Goal: Task Accomplishment & Management: Complete application form

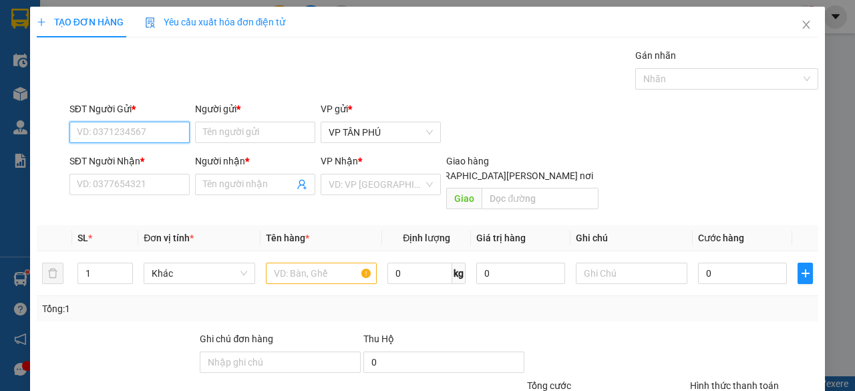
click at [153, 126] on input "SĐT Người Gửi *" at bounding box center [129, 132] width 120 height 21
click at [133, 162] on div "0983734499 - BD" at bounding box center [128, 158] width 103 height 15
type input "0983734499"
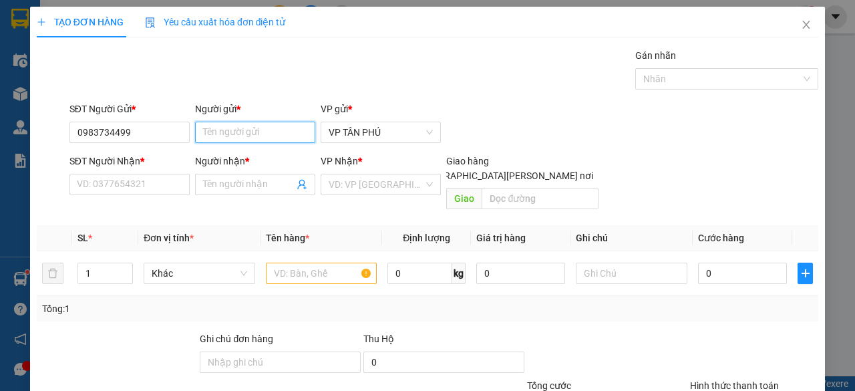
click at [252, 128] on input "Người gửi *" at bounding box center [255, 132] width 120 height 21
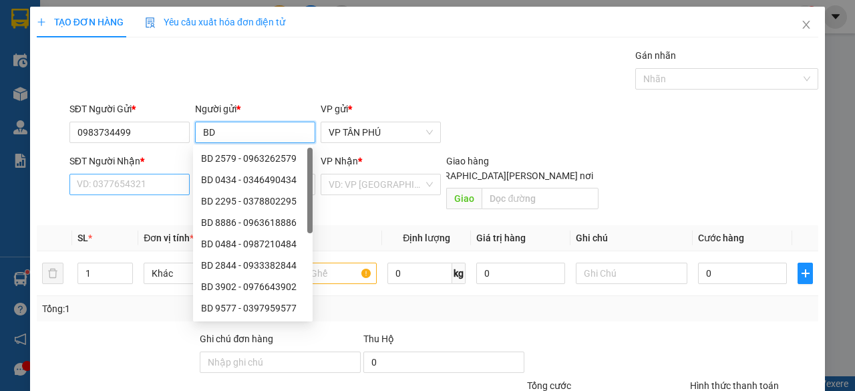
type input "BD"
click at [107, 180] on input "SĐT Người Nhận *" at bounding box center [129, 184] width 120 height 21
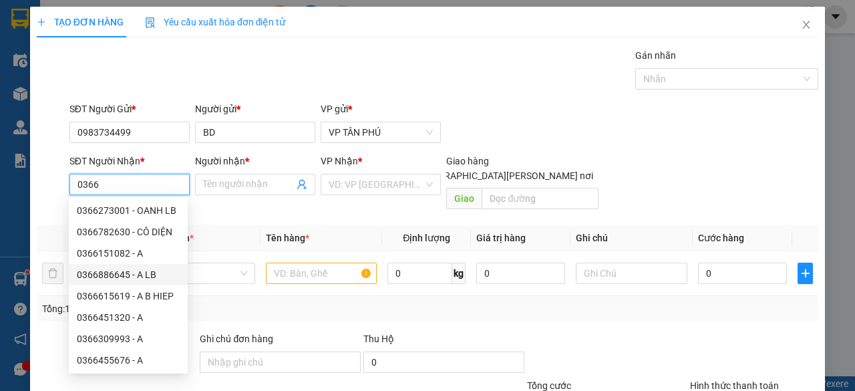
click at [139, 272] on div "0366886645 - A LB" at bounding box center [128, 274] width 103 height 15
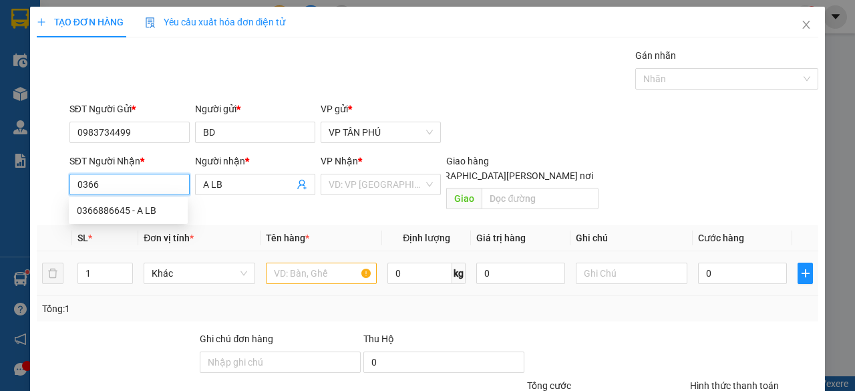
type input "0366886645"
type input "A LB"
type input "0366886645"
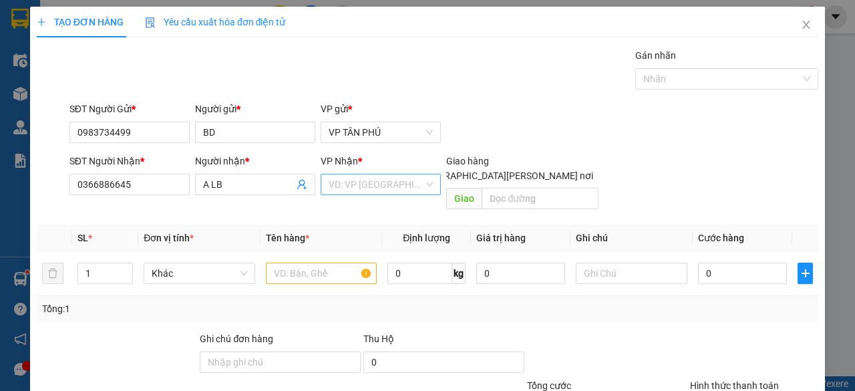
click at [366, 184] on input "search" at bounding box center [376, 184] width 95 height 20
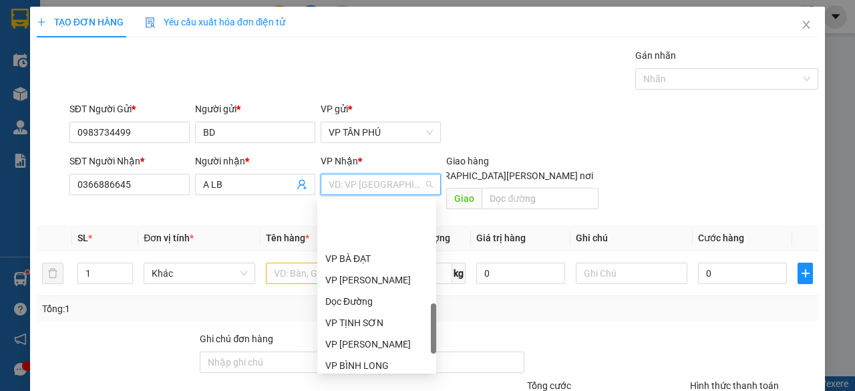
scroll to position [468, 0]
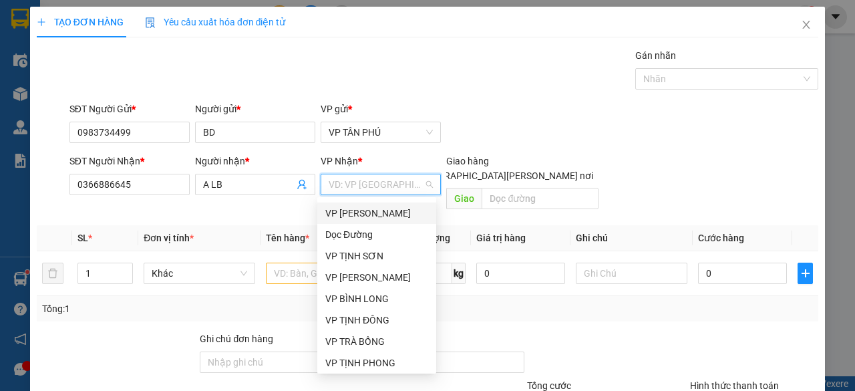
click at [357, 221] on div "VP [PERSON_NAME]" at bounding box center [376, 212] width 119 height 21
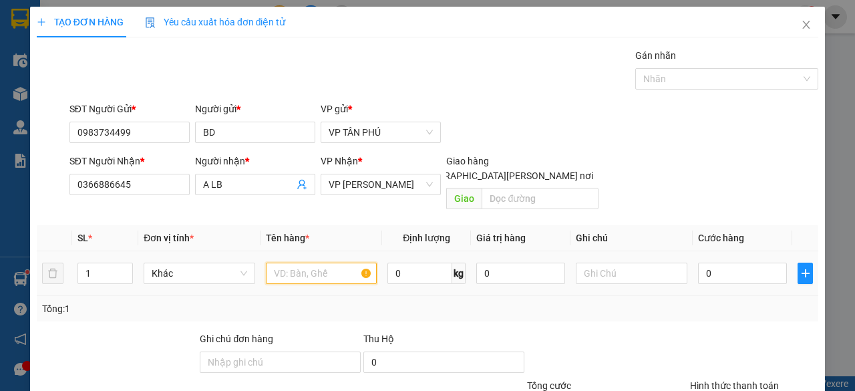
click at [305, 262] on input "text" at bounding box center [322, 272] width 112 height 21
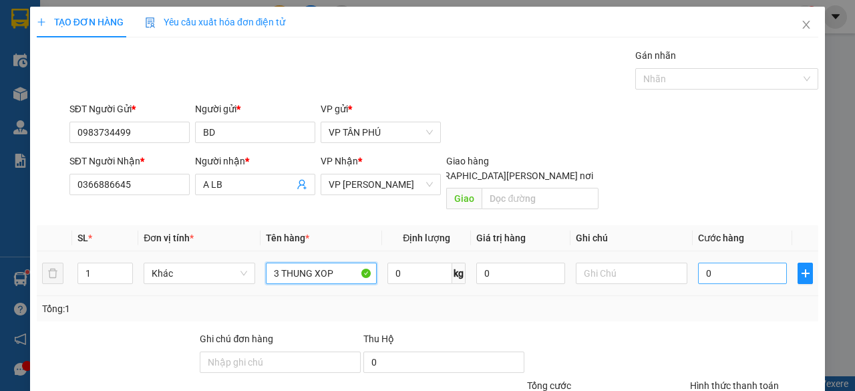
type input "3 THUNG XOP"
click at [725, 262] on input "0" at bounding box center [742, 272] width 89 height 21
type input "4"
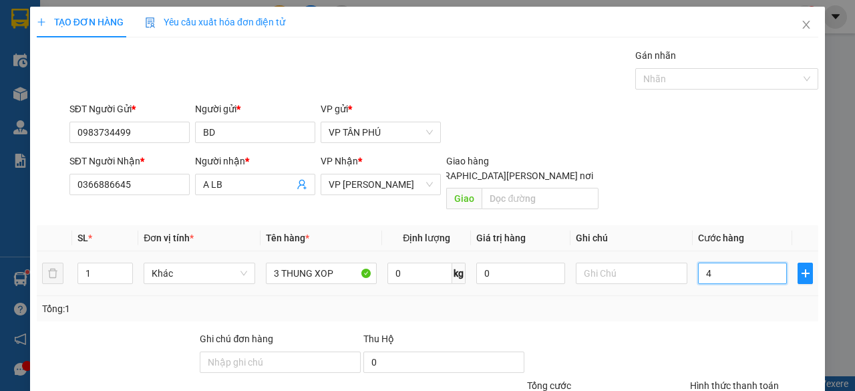
type input "45"
type input "450"
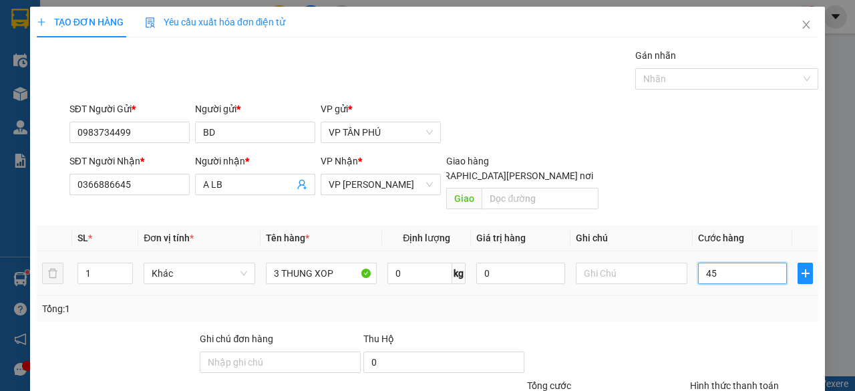
type input "450"
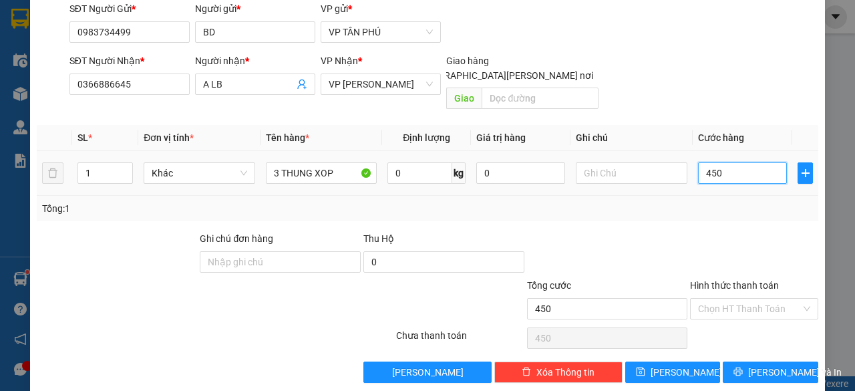
scroll to position [102, 0]
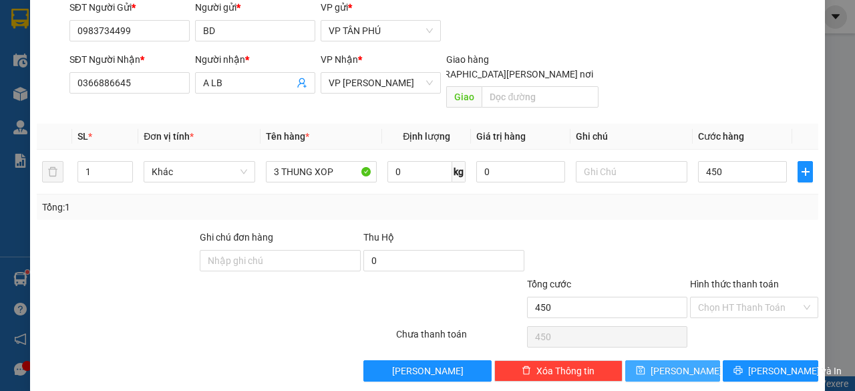
type input "450.000"
click at [675, 363] on span "[PERSON_NAME]" at bounding box center [686, 370] width 71 height 15
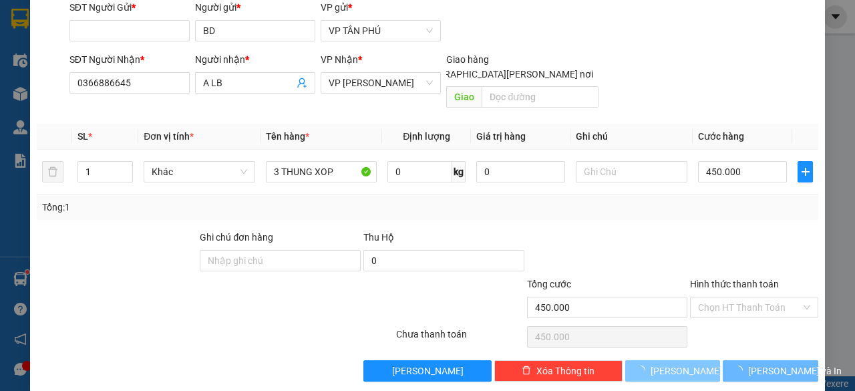
type input "0"
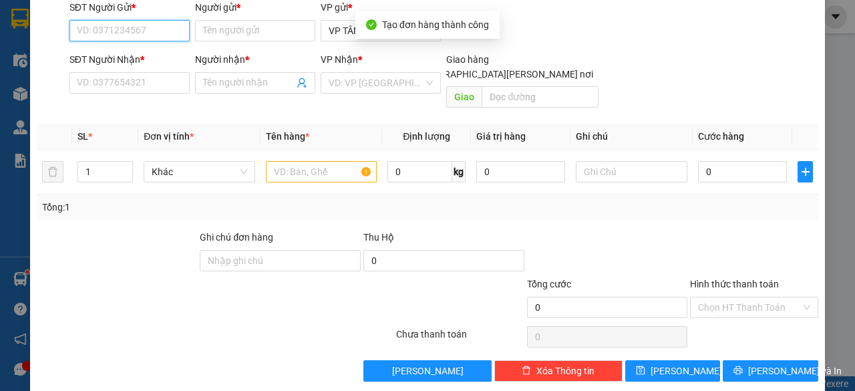
click at [164, 28] on input "SĐT Người Gửi *" at bounding box center [129, 30] width 120 height 21
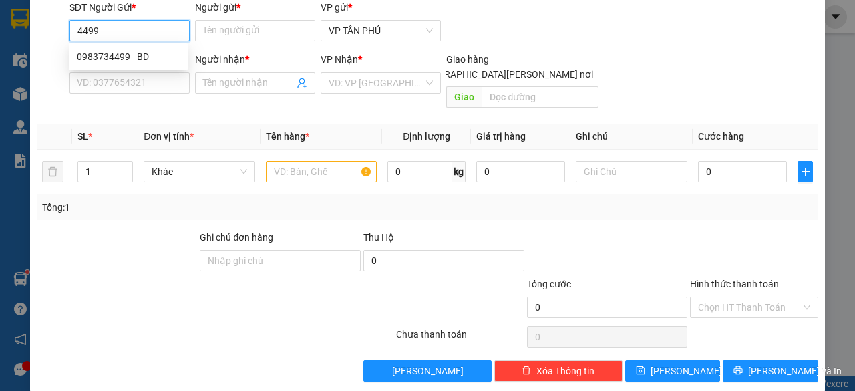
click at [143, 57] on div "0983734499 - BD" at bounding box center [128, 56] width 103 height 15
type input "0983734499"
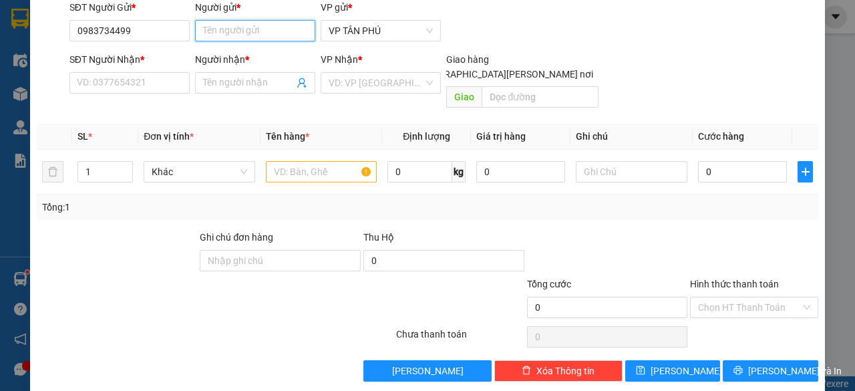
click at [246, 31] on input "Người gửi *" at bounding box center [255, 30] width 120 height 21
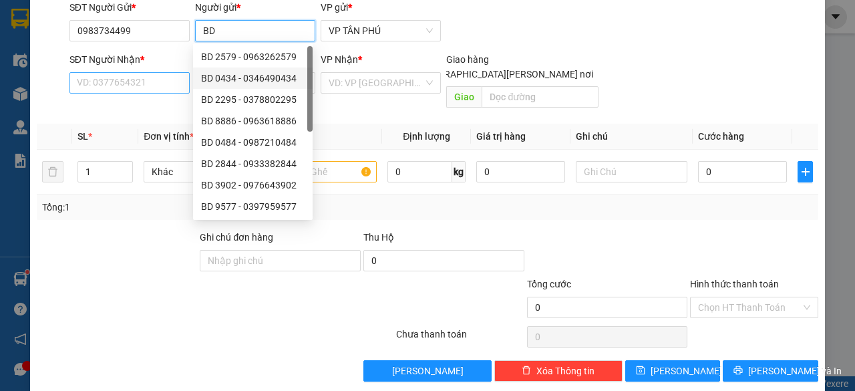
type input "BD"
click at [134, 83] on input "SĐT Người Nhận *" at bounding box center [129, 82] width 120 height 21
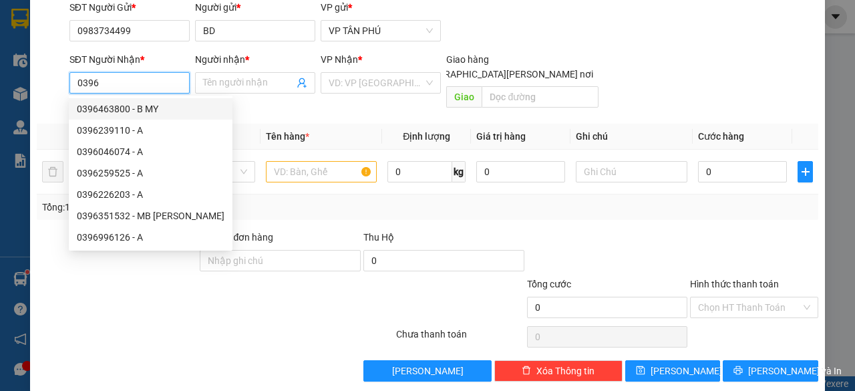
click at [126, 106] on div "0396463800 - B MY" at bounding box center [151, 109] width 148 height 15
type input "0396463800"
type input "B MY"
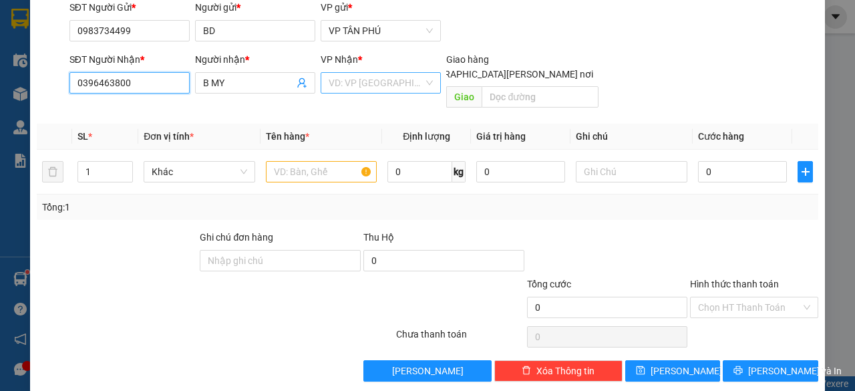
type input "0396463800"
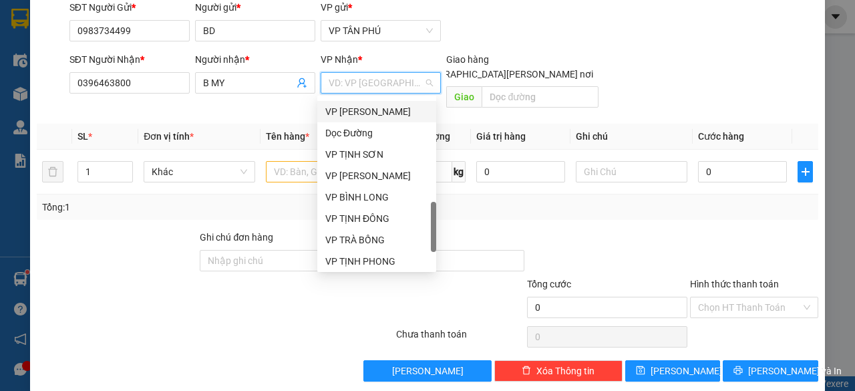
click at [347, 75] on input "search" at bounding box center [376, 83] width 95 height 20
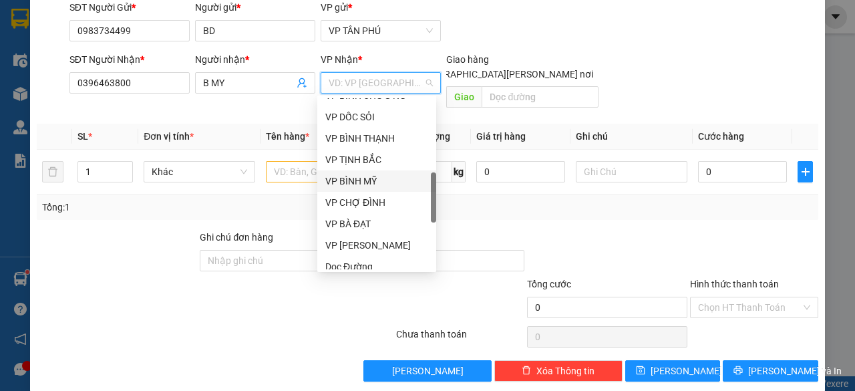
click at [365, 182] on div "VP BÌNH MỸ" at bounding box center [376, 181] width 103 height 15
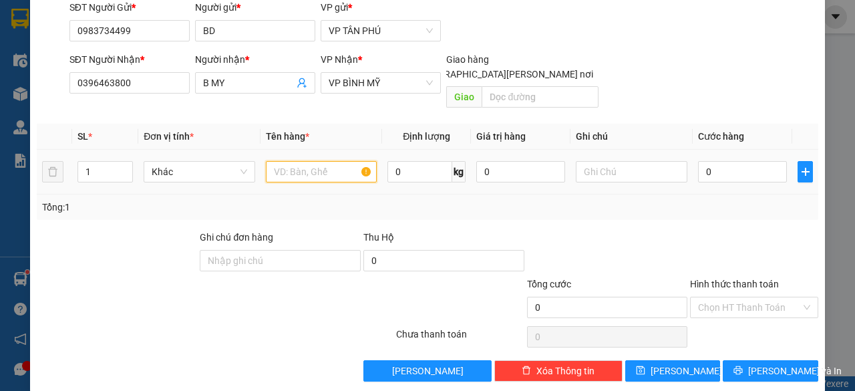
click at [334, 161] on input "text" at bounding box center [322, 171] width 112 height 21
type input "1 BAO"
click at [753, 161] on input "0" at bounding box center [742, 171] width 89 height 21
type input "1"
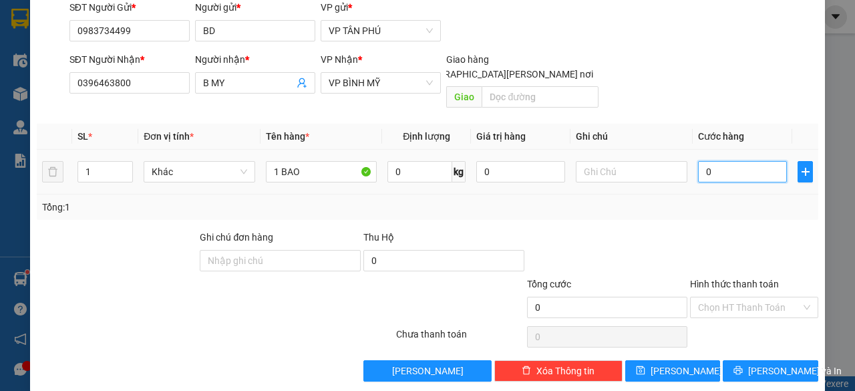
type input "1"
type input "10"
type input "100"
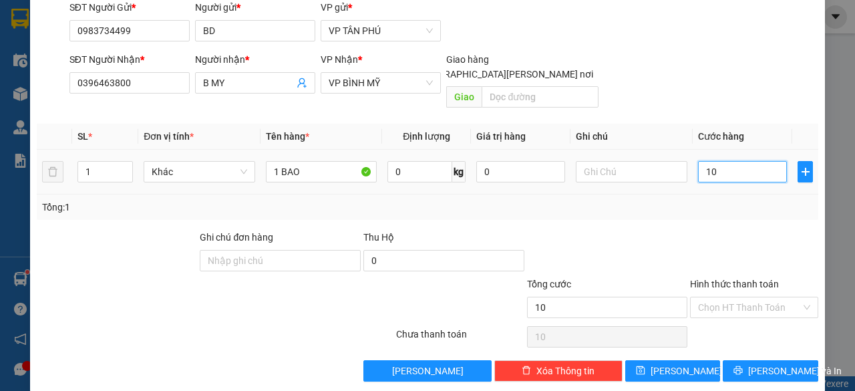
type input "100"
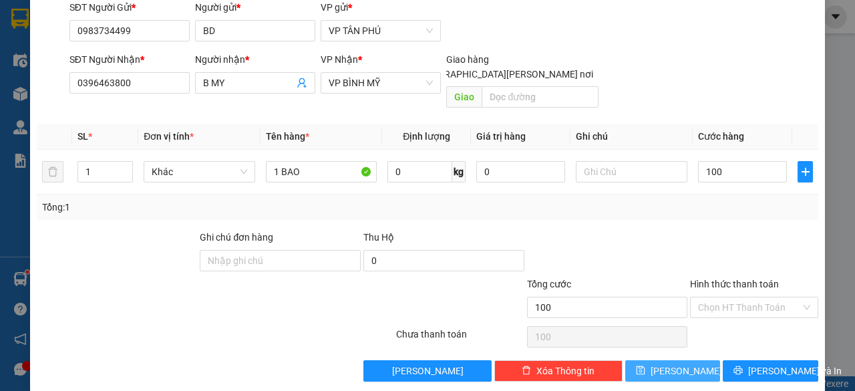
type input "100.000"
click at [688, 360] on button "[PERSON_NAME]" at bounding box center [673, 370] width 96 height 21
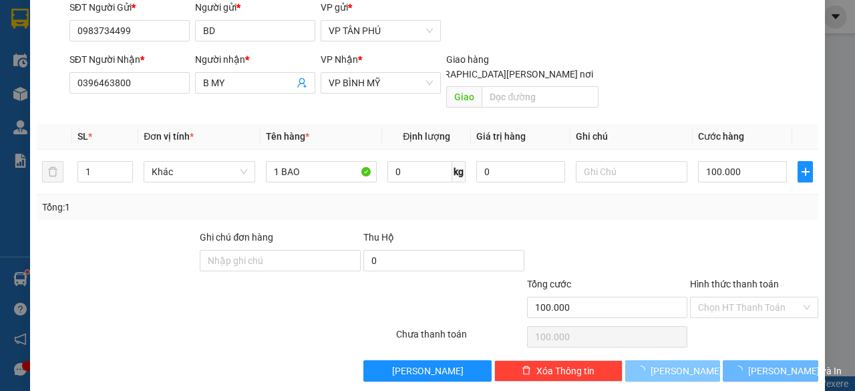
type input "0"
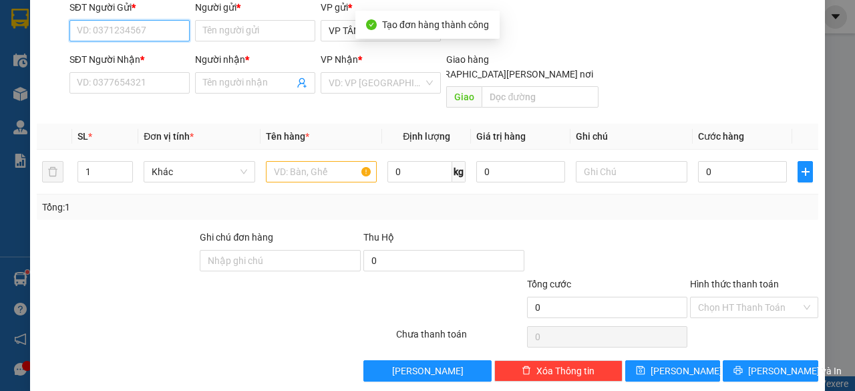
click at [145, 35] on input "SĐT Người Gửi *" at bounding box center [129, 30] width 120 height 21
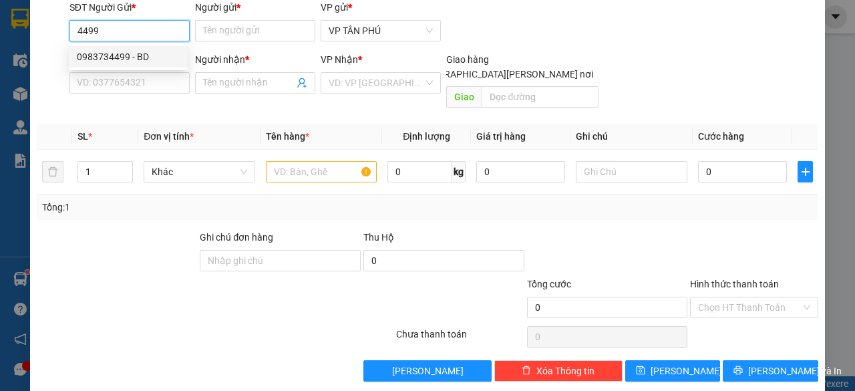
click at [140, 55] on div "0983734499 - BD" at bounding box center [128, 56] width 103 height 15
type input "0983734499"
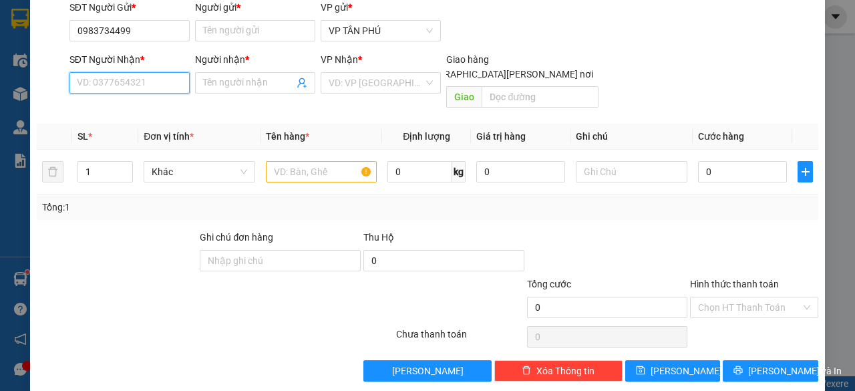
click at [132, 87] on input "SĐT Người Nhận *" at bounding box center [129, 82] width 120 height 21
type input "0985684597"
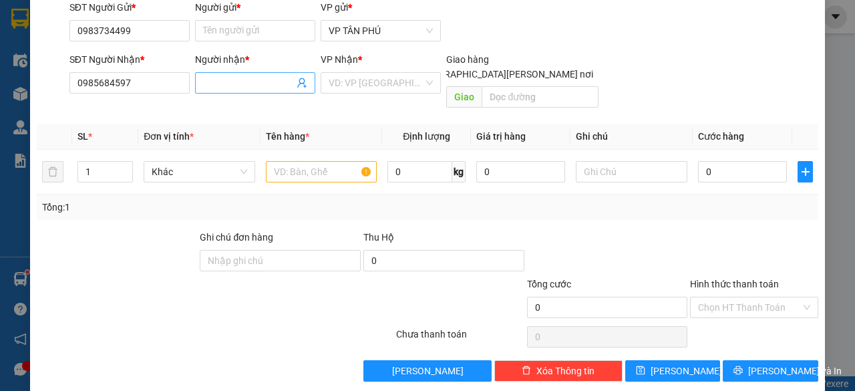
click at [214, 82] on input "Người nhận *" at bounding box center [248, 82] width 91 height 15
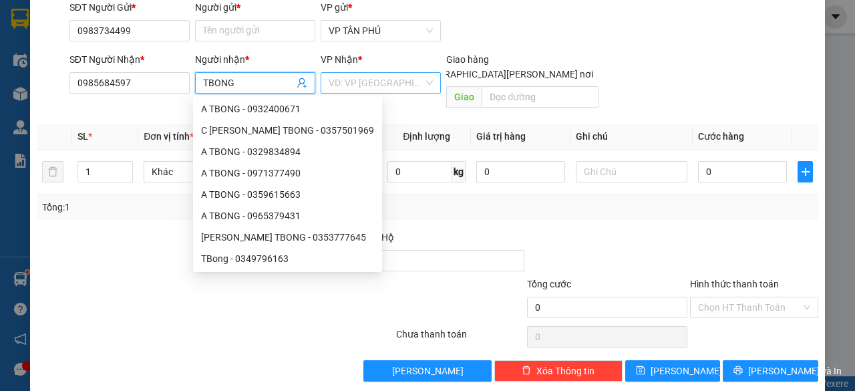
type input "TBONG"
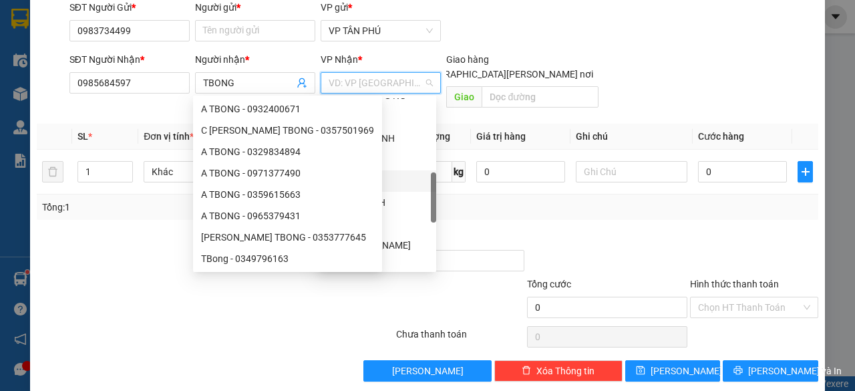
click at [381, 84] on input "search" at bounding box center [376, 83] width 95 height 20
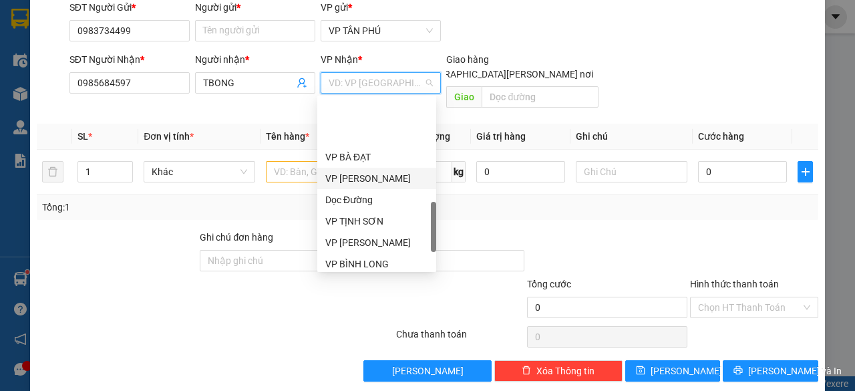
scroll to position [468, 0]
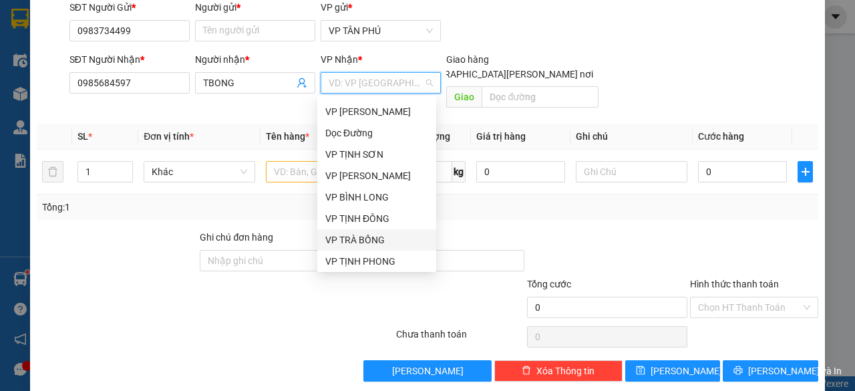
click at [355, 234] on div "VP TRÀ BỒNG" at bounding box center [376, 239] width 103 height 15
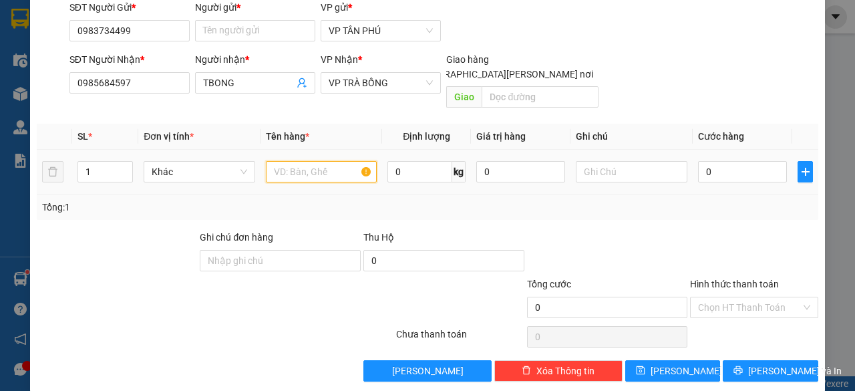
click at [322, 161] on input "text" at bounding box center [322, 171] width 112 height 21
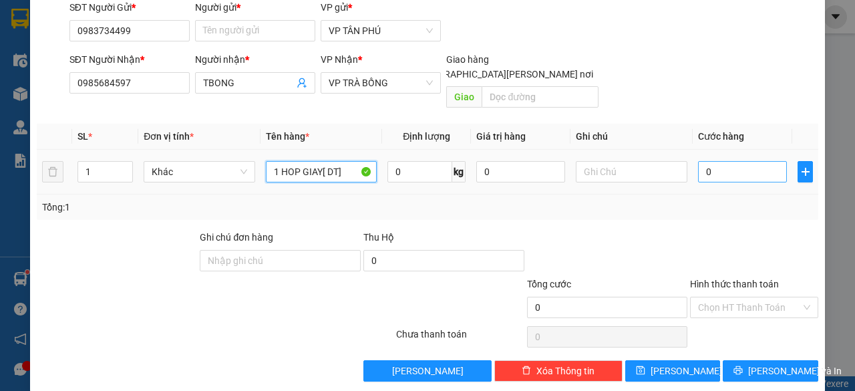
type input "1 HOP GIAY[ DT]"
click at [715, 166] on input "0" at bounding box center [742, 171] width 89 height 21
type input "1"
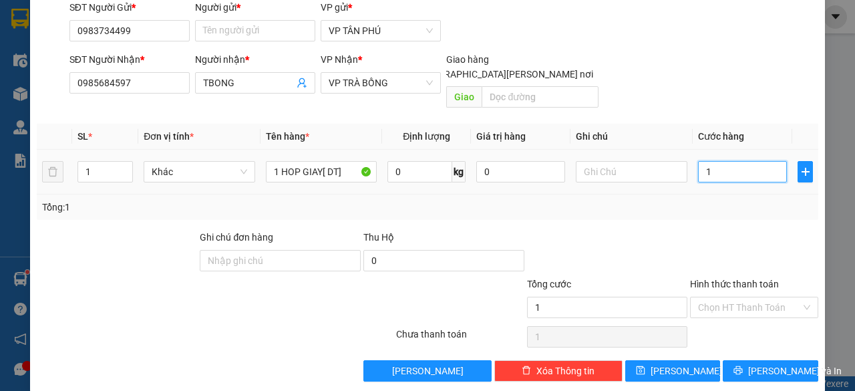
type input "10"
type input "100"
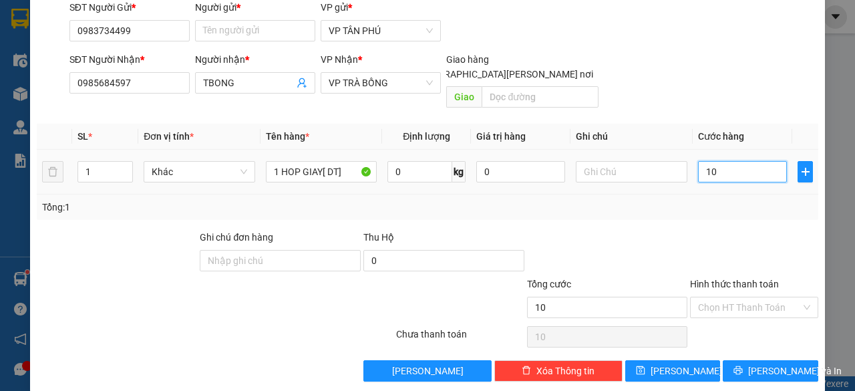
type input "100"
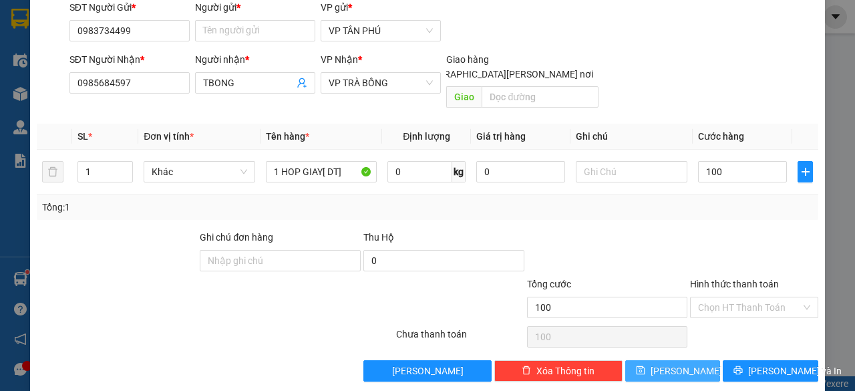
type input "100.000"
click at [667, 363] on span "[PERSON_NAME]" at bounding box center [686, 370] width 71 height 15
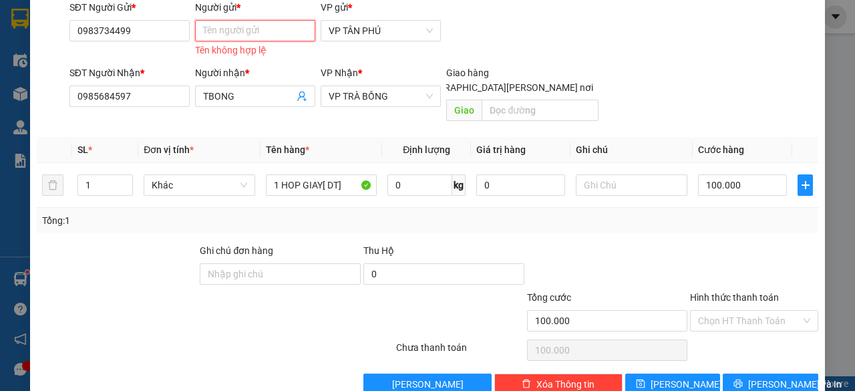
click at [238, 33] on input "Người gửi *" at bounding box center [255, 30] width 120 height 21
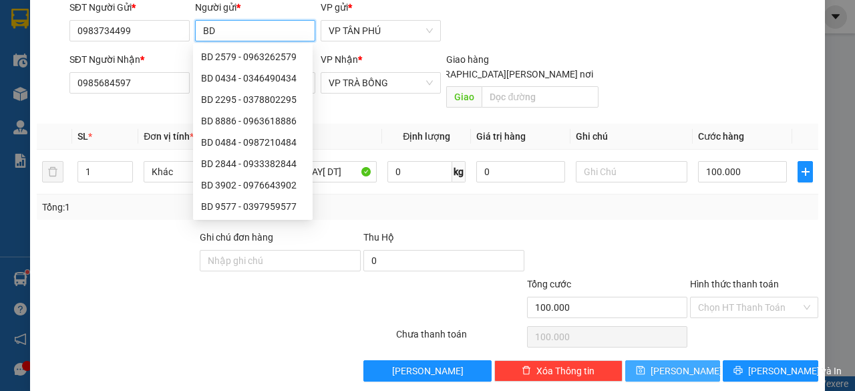
type input "BD"
click at [659, 360] on button "[PERSON_NAME]" at bounding box center [673, 370] width 96 height 21
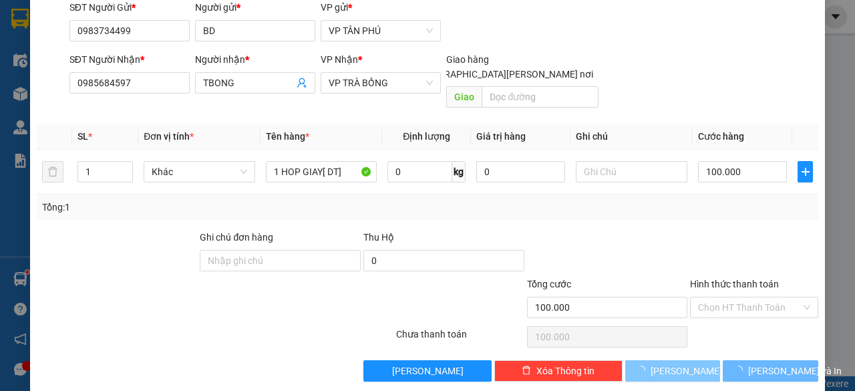
type input "0"
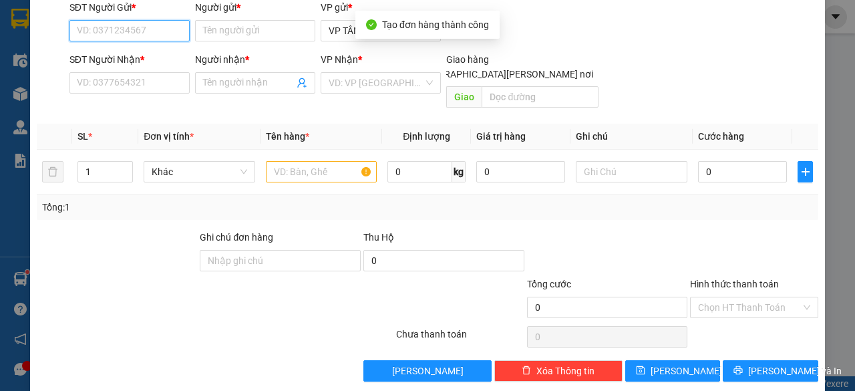
click at [102, 25] on input "SĐT Người Gửi *" at bounding box center [129, 30] width 120 height 21
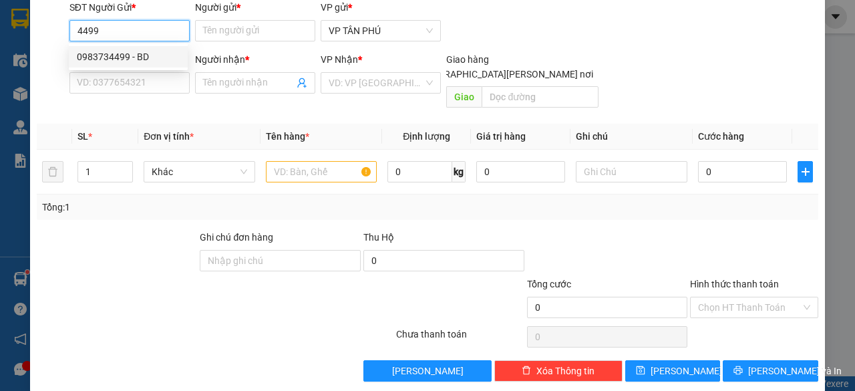
click at [147, 59] on div "0983734499 - BD" at bounding box center [128, 56] width 103 height 15
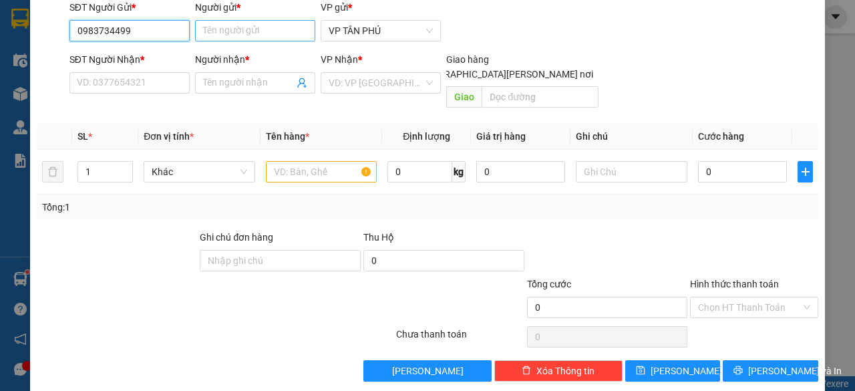
type input "0983734499"
click at [233, 33] on input "Người gửi *" at bounding box center [255, 30] width 120 height 21
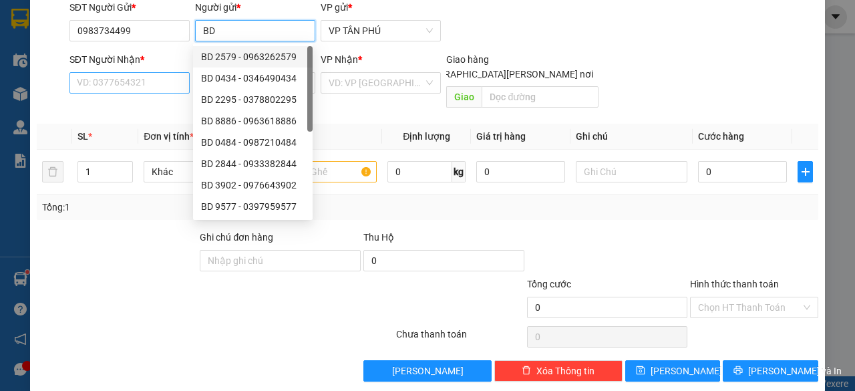
type input "BD"
click at [151, 85] on input "SĐT Người Nhận *" at bounding box center [129, 82] width 120 height 21
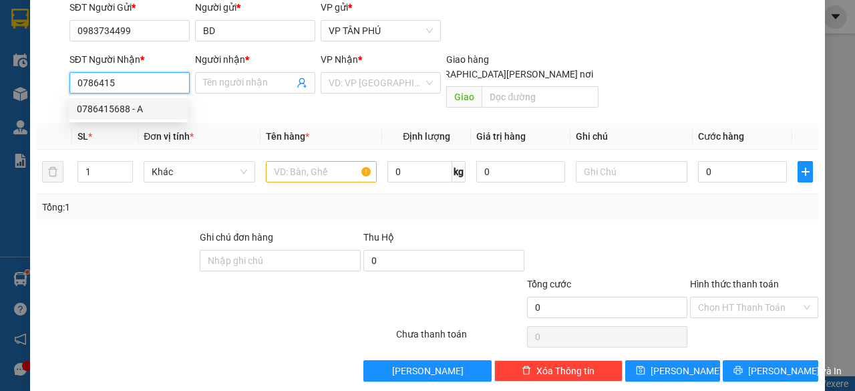
click at [124, 107] on div "0786415688 - A" at bounding box center [128, 109] width 103 height 15
type input "0786415688"
type input "A"
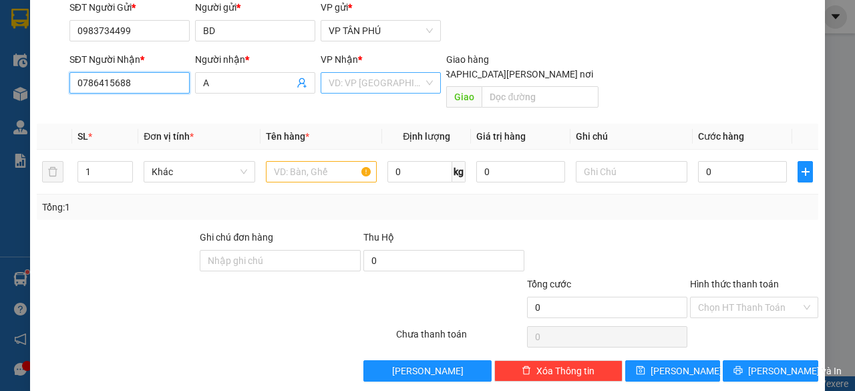
type input "0786415688"
click at [353, 83] on input "search" at bounding box center [376, 83] width 95 height 20
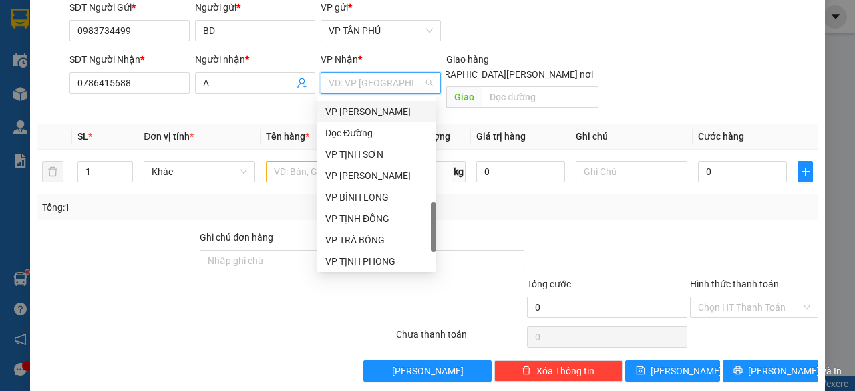
click at [361, 114] on div "VP [PERSON_NAME]" at bounding box center [376, 111] width 103 height 15
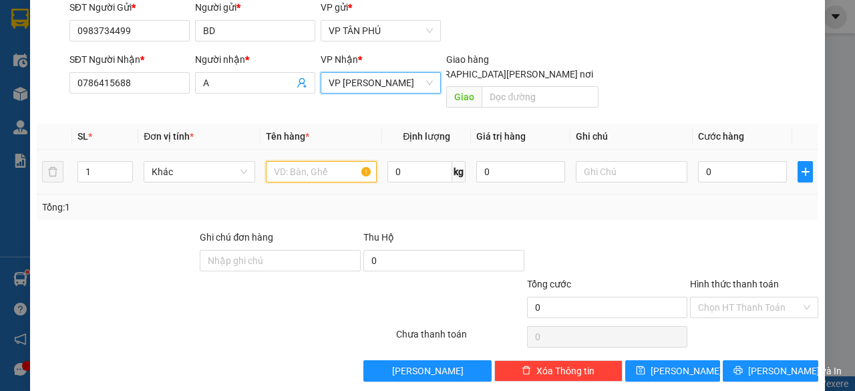
click at [298, 161] on input "text" at bounding box center [322, 171] width 112 height 21
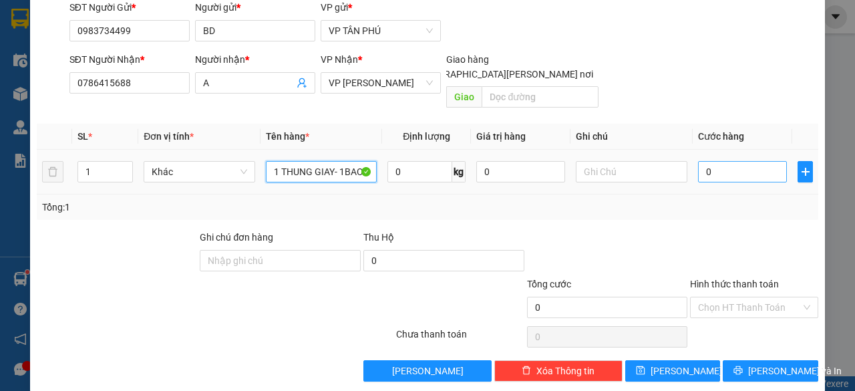
type input "1 THUNG GIAY- 1BAO"
click at [720, 161] on input "0" at bounding box center [742, 171] width 89 height 21
type input "1"
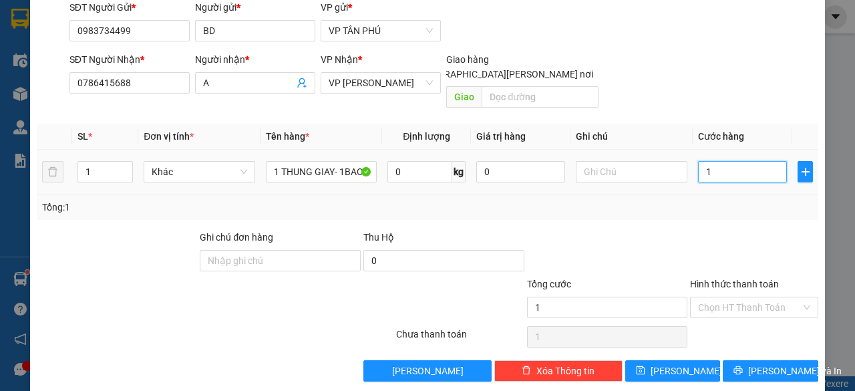
type input "15"
type input "150"
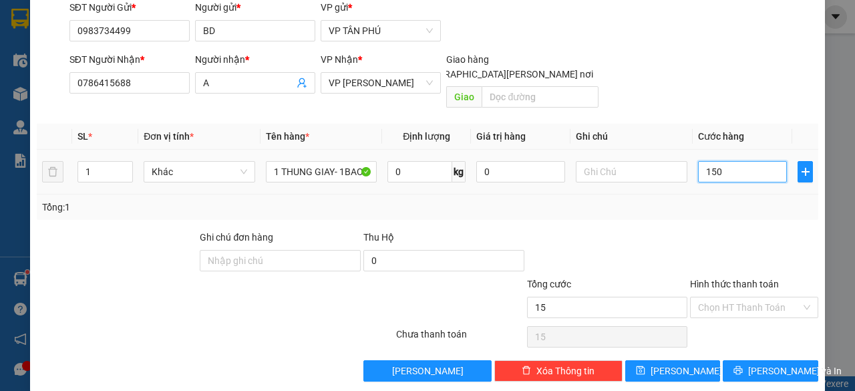
type input "150"
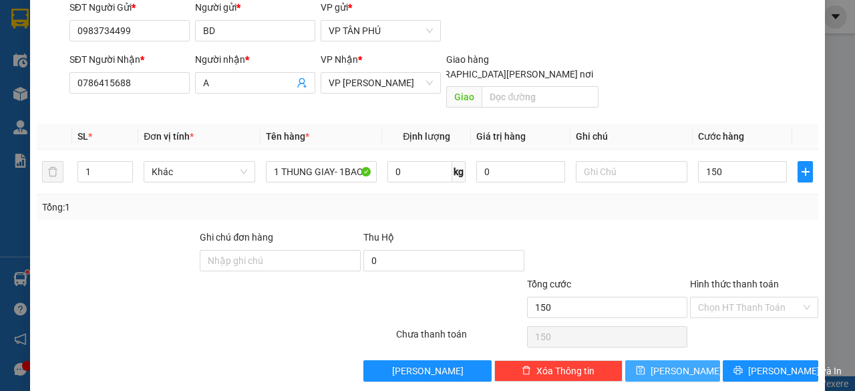
type input "150.000"
click at [677, 363] on span "[PERSON_NAME]" at bounding box center [686, 370] width 71 height 15
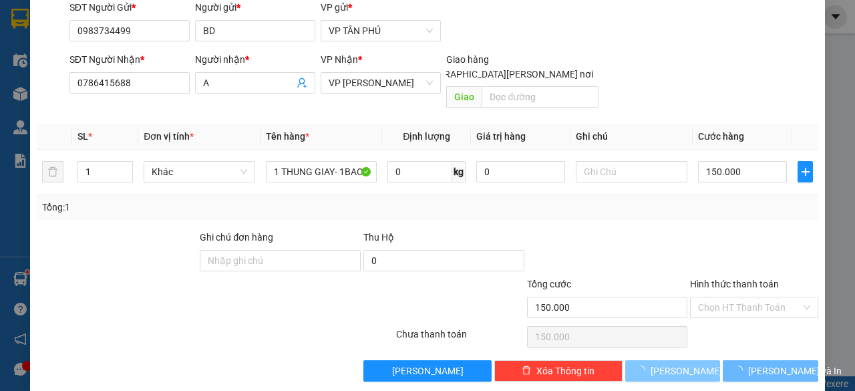
type input "0"
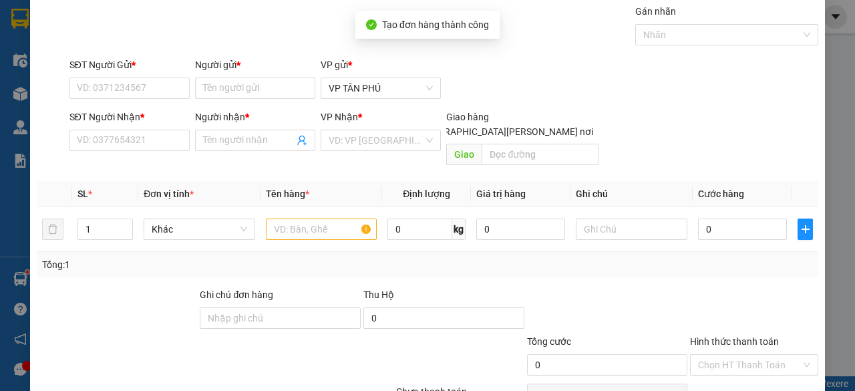
scroll to position [0, 0]
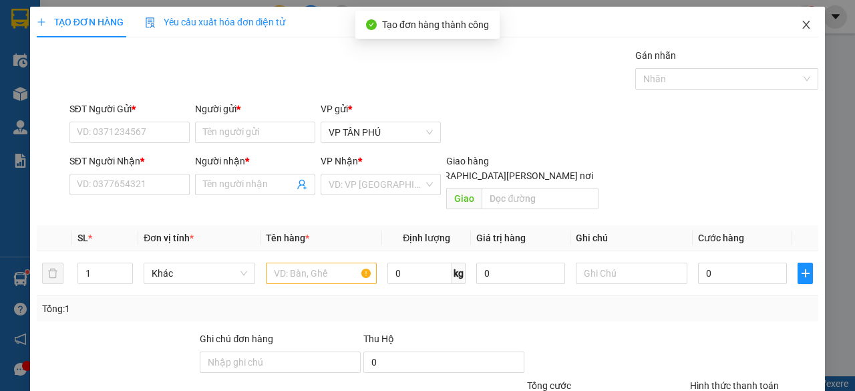
click at [801, 27] on icon "close" at bounding box center [806, 24] width 11 height 11
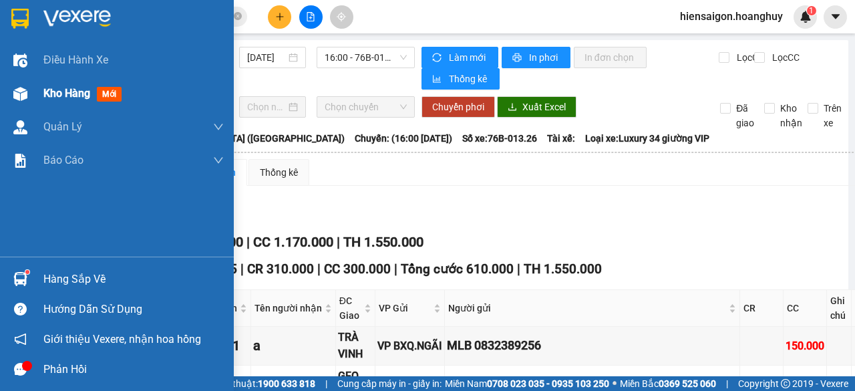
click at [37, 93] on div "Kho hàng mới" at bounding box center [117, 93] width 234 height 33
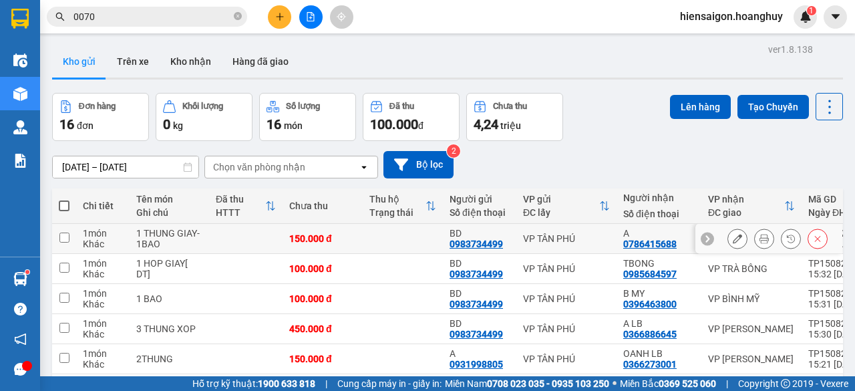
click at [88, 238] on div "Khác" at bounding box center [103, 243] width 40 height 11
checkbox input "true"
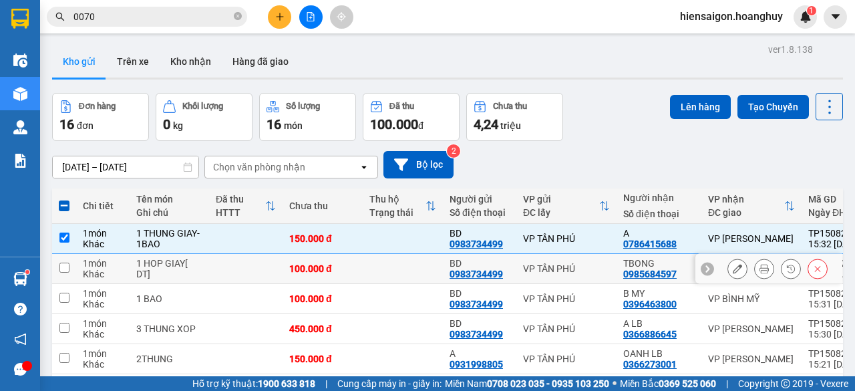
click at [87, 273] on div "Khác" at bounding box center [103, 274] width 40 height 11
checkbox input "true"
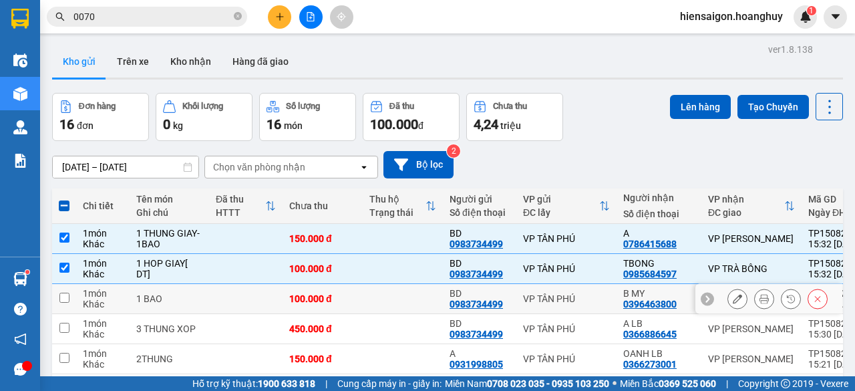
click at [81, 299] on td "1 món Khác" at bounding box center [102, 299] width 53 height 30
checkbox input "true"
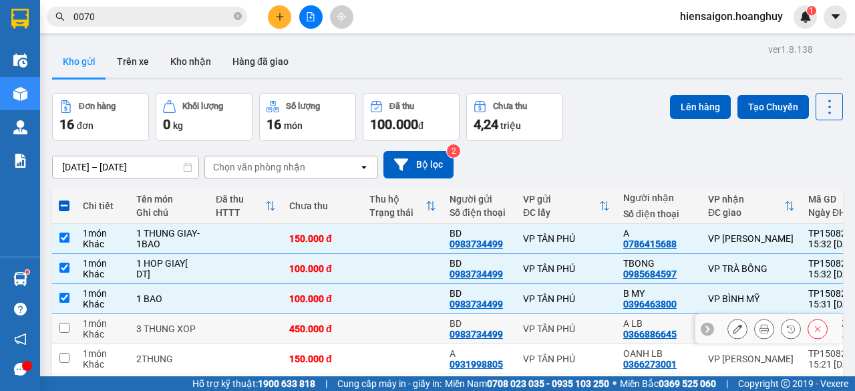
click at [81, 319] on td "1 món Khác" at bounding box center [102, 329] width 53 height 30
checkbox input "true"
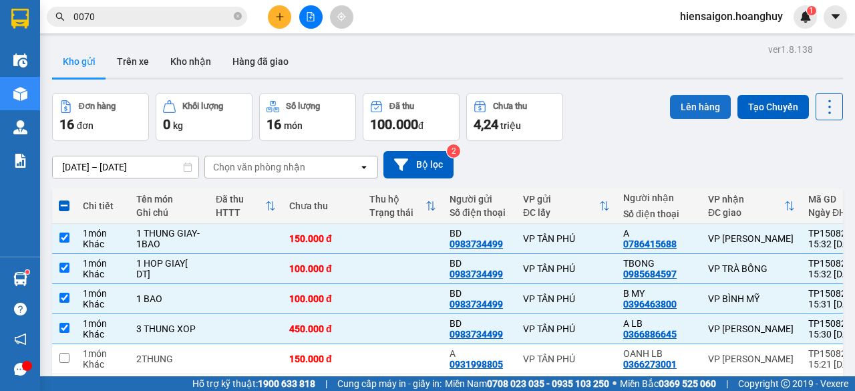
click at [699, 101] on button "Lên hàng" at bounding box center [700, 107] width 61 height 24
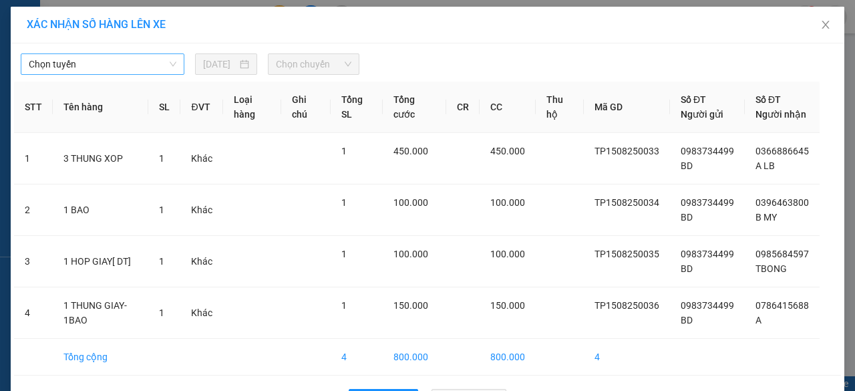
click at [93, 63] on span "Chọn tuyến" at bounding box center [103, 64] width 148 height 20
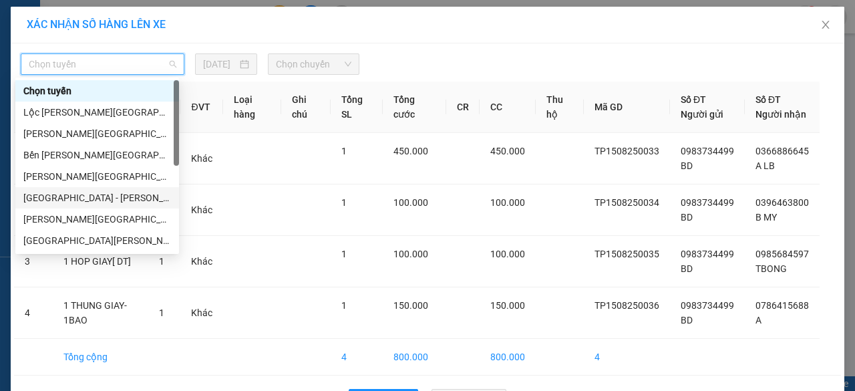
click at [83, 201] on div "[GEOGRAPHIC_DATA] - [PERSON_NAME][GEOGRAPHIC_DATA][PERSON_NAME] ([GEOGRAPHIC_DA…" at bounding box center [97, 197] width 148 height 15
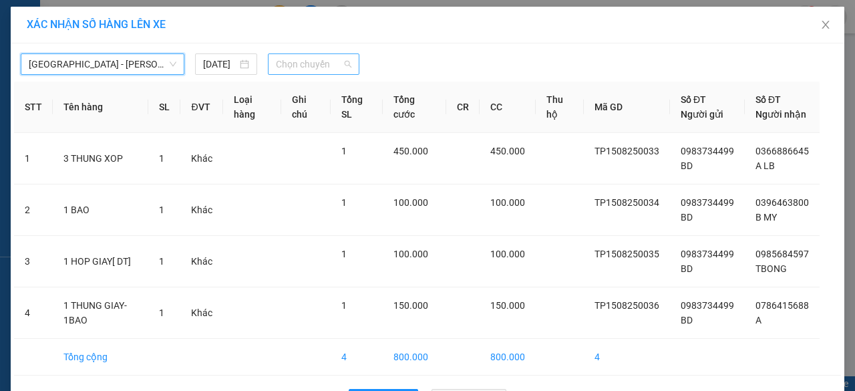
click at [298, 66] on span "Chọn chuyến" at bounding box center [313, 64] width 75 height 20
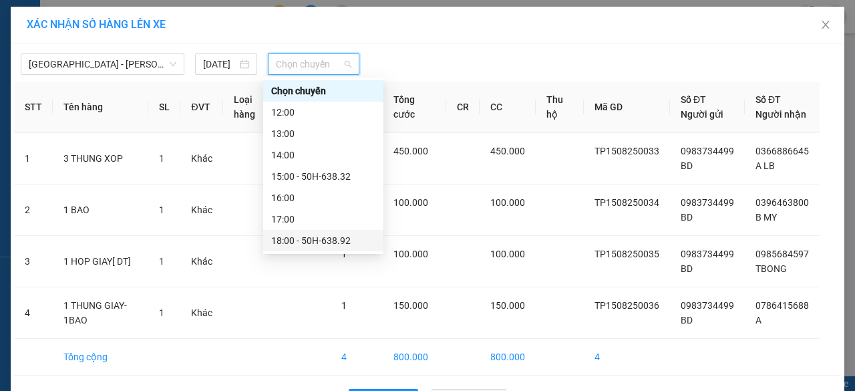
click at [331, 244] on div "18:00 - 50H-638.92" at bounding box center [323, 240] width 104 height 15
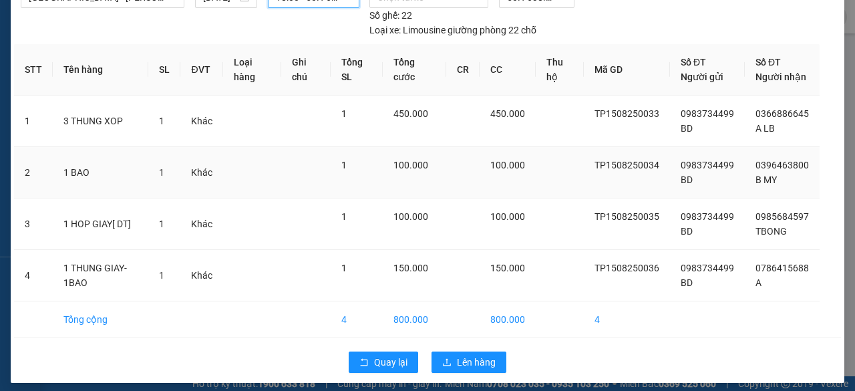
scroll to position [87, 0]
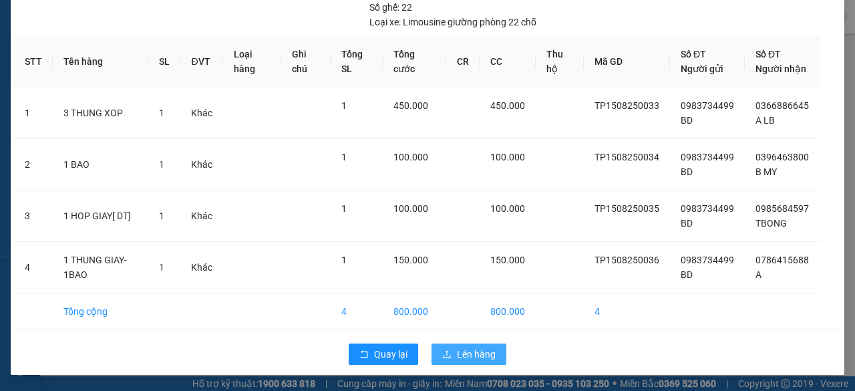
click at [465, 355] on span "Lên hàng" at bounding box center [476, 354] width 39 height 15
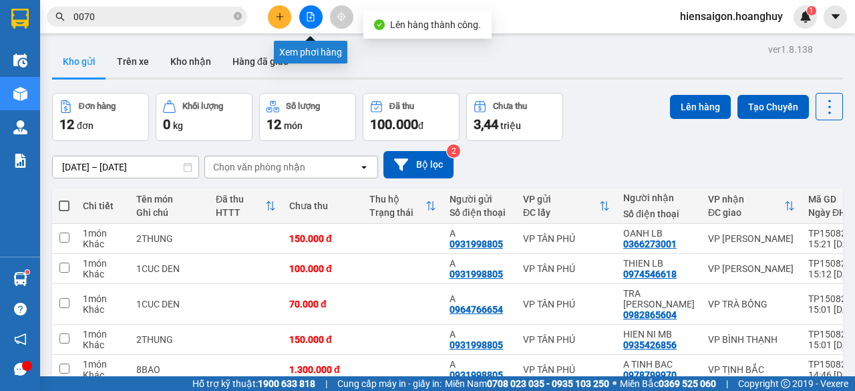
click at [317, 17] on button at bounding box center [310, 16] width 23 height 23
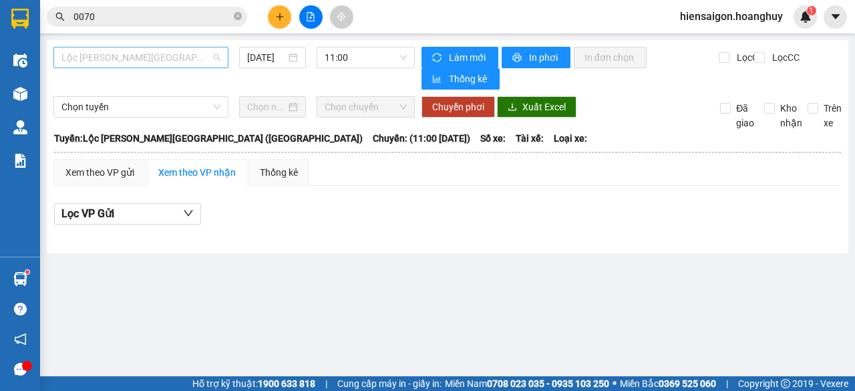
click at [146, 54] on span "Lộc [PERSON_NAME][GEOGRAPHIC_DATA] ([GEOGRAPHIC_DATA])" at bounding box center [140, 57] width 159 height 20
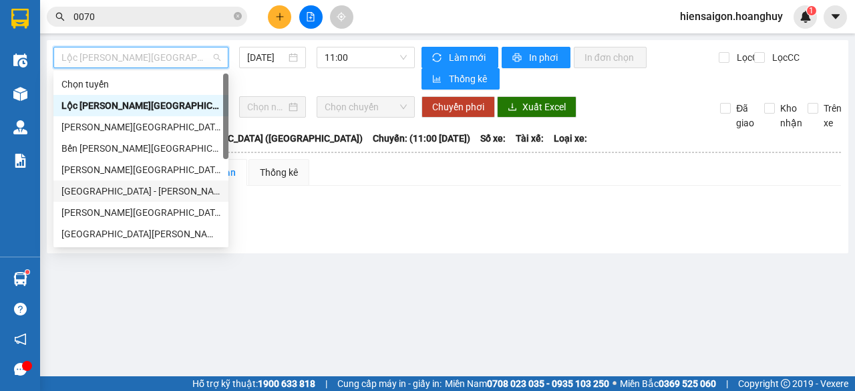
click at [116, 186] on div "[GEOGRAPHIC_DATA] - [PERSON_NAME][GEOGRAPHIC_DATA][PERSON_NAME] ([GEOGRAPHIC_DA…" at bounding box center [140, 191] width 159 height 15
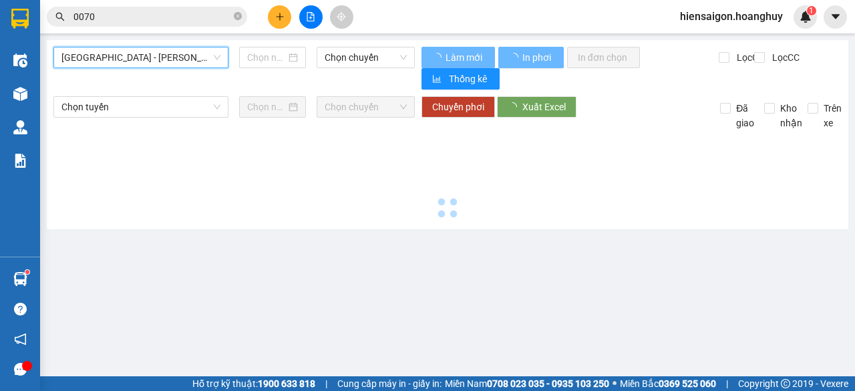
type input "[DATE]"
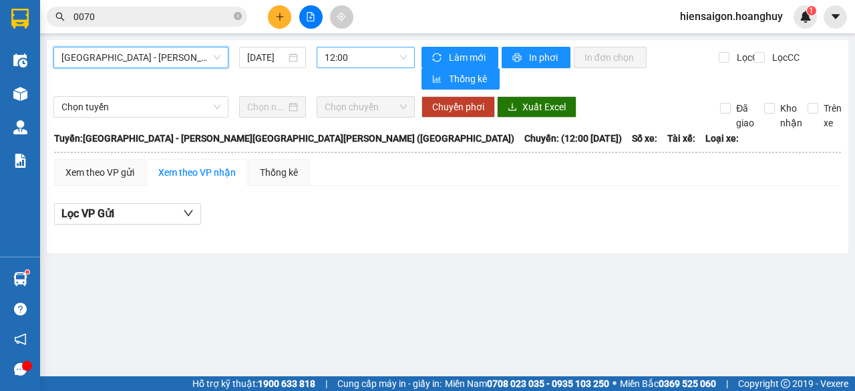
click at [354, 49] on span "12:00" at bounding box center [365, 57] width 81 height 20
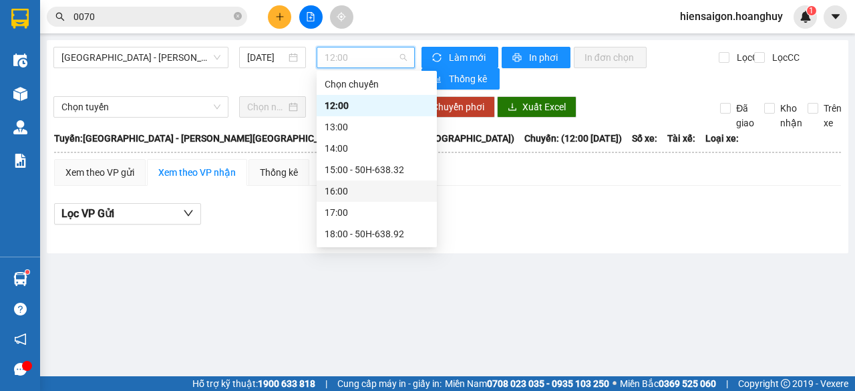
click at [357, 181] on div "16:00" at bounding box center [377, 190] width 120 height 21
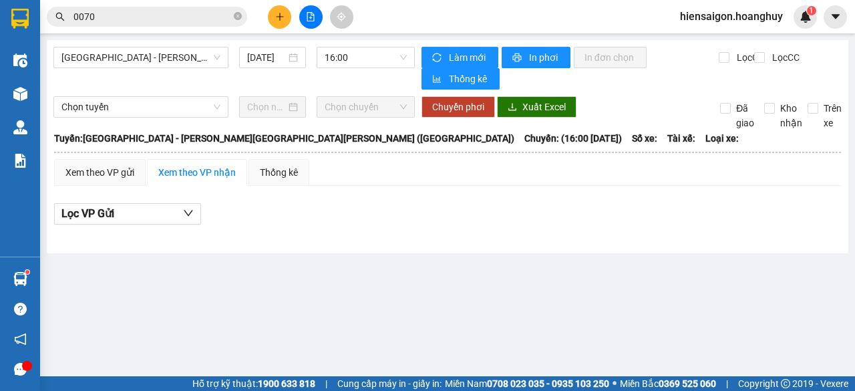
click at [361, 44] on div "[GEOGRAPHIC_DATA] - [PERSON_NAME][GEOGRAPHIC_DATA][PERSON_NAME] ([GEOGRAPHIC_DA…" at bounding box center [448, 146] width 802 height 213
click at [359, 55] on span "16:00" at bounding box center [365, 57] width 81 height 20
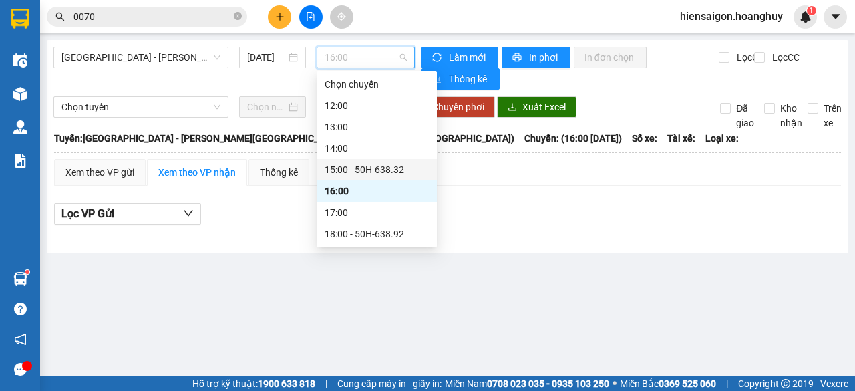
click at [357, 172] on div "15:00 - 50H-638.32" at bounding box center [377, 169] width 104 height 15
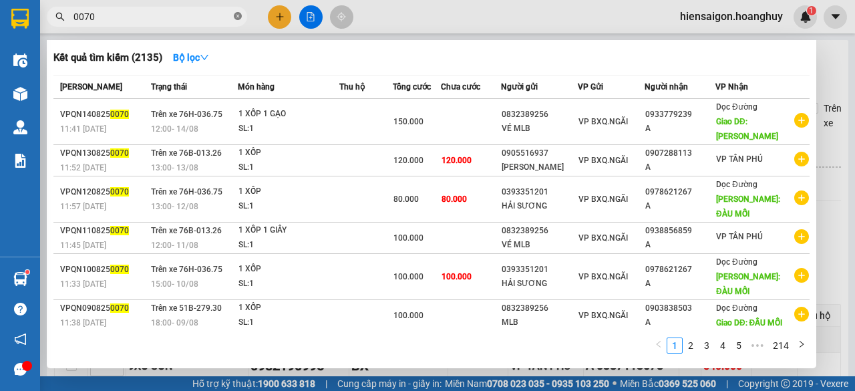
click at [238, 14] on icon "close-circle" at bounding box center [238, 16] width 8 height 8
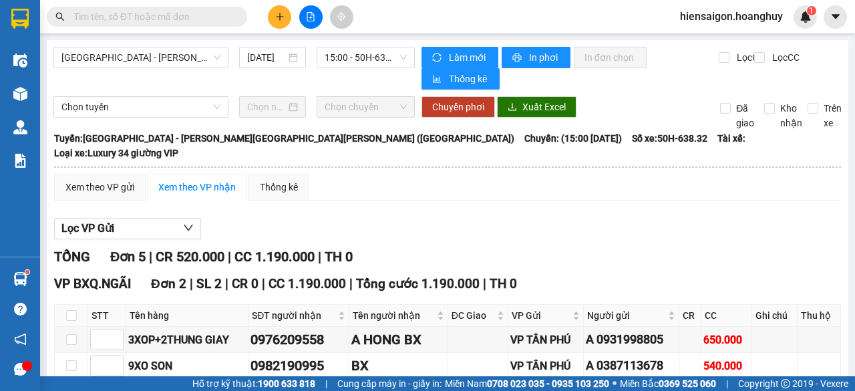
click at [387, 15] on div "Kết quả [PERSON_NAME] ( 2135 ) Bộ lọc Mã ĐH Trạng thái Món hàng Thu hộ [PERSON_…" at bounding box center [427, 16] width 855 height 33
click at [282, 14] on icon "plus" at bounding box center [279, 16] width 9 height 9
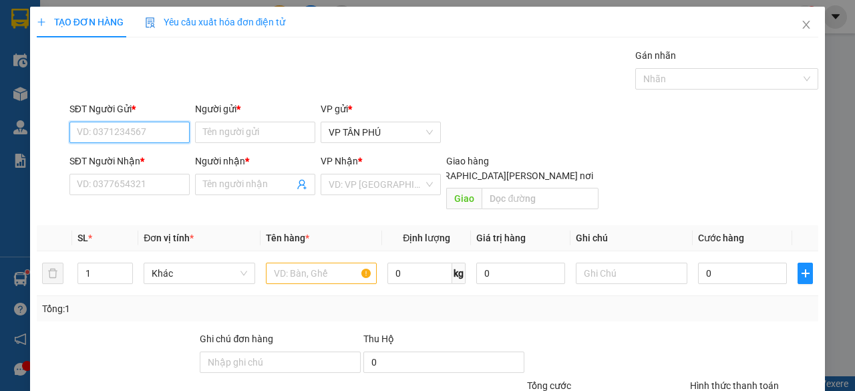
click at [93, 132] on input "SĐT Người Gửi *" at bounding box center [129, 132] width 120 height 21
click at [100, 158] on div "0983734499 - BD" at bounding box center [128, 158] width 103 height 15
type input "0983734499"
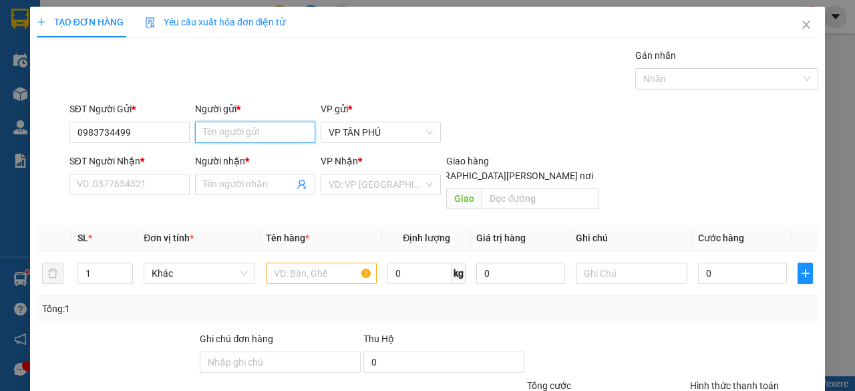
click at [222, 136] on input "Người gửi *" at bounding box center [255, 132] width 120 height 21
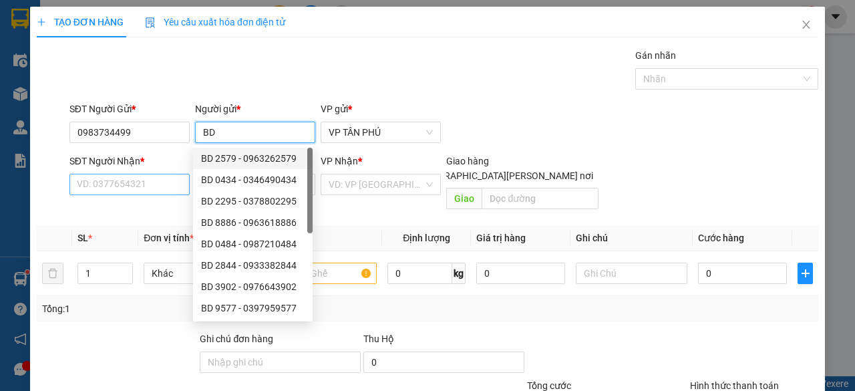
type input "BD"
click at [153, 184] on input "SĐT Người Nhận *" at bounding box center [129, 184] width 120 height 21
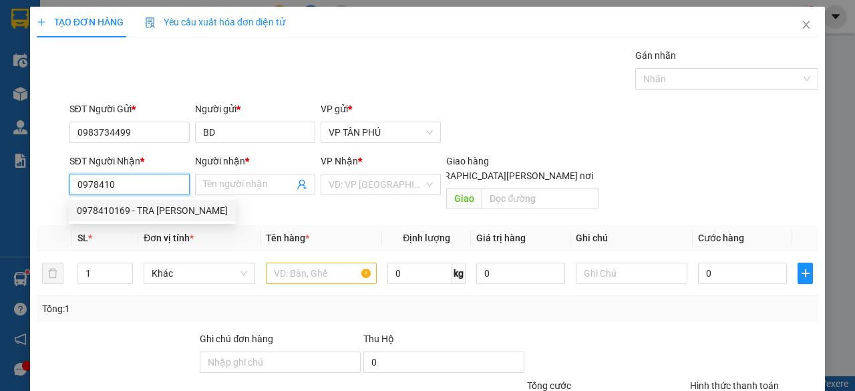
click at [146, 208] on div "0978410169 - TRA [PERSON_NAME]" at bounding box center [152, 210] width 151 height 15
type input "0978410169"
type input "TRA [PERSON_NAME]"
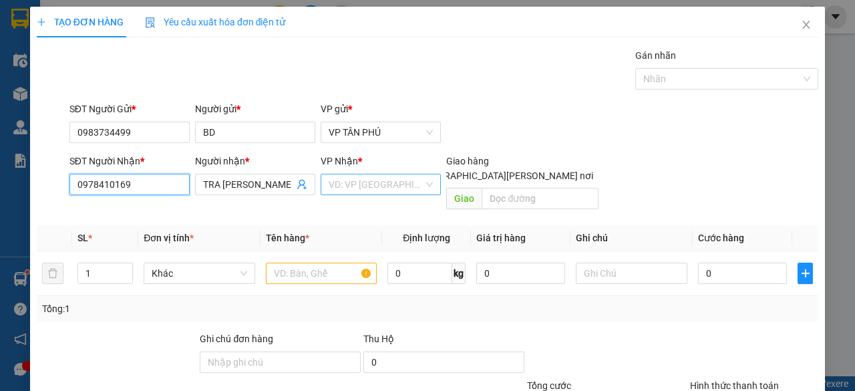
type input "0978410169"
click at [339, 189] on input "search" at bounding box center [376, 184] width 95 height 20
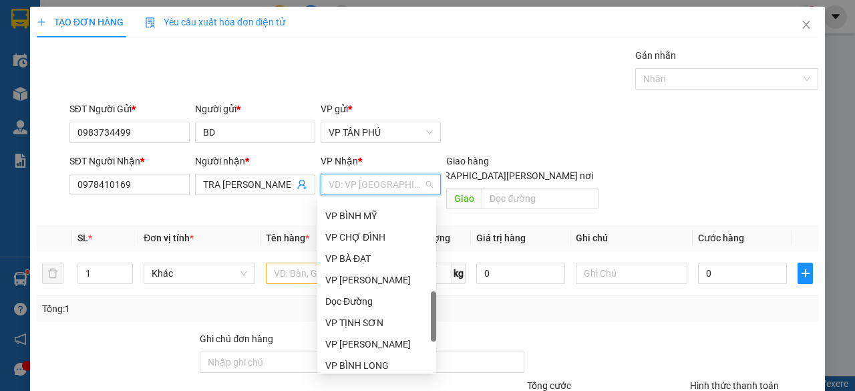
scroll to position [468, 0]
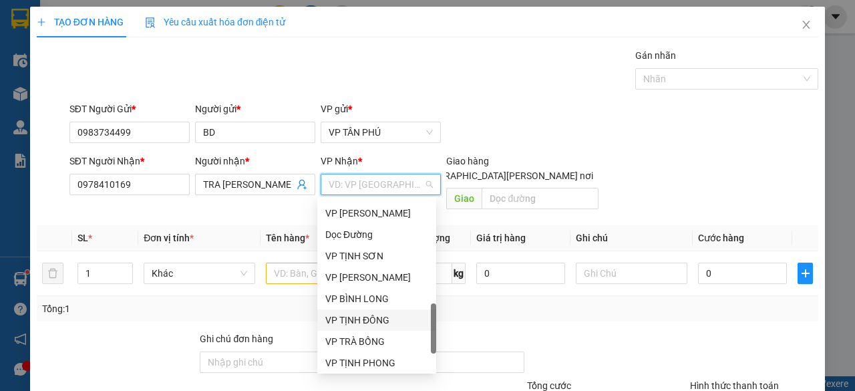
click at [371, 315] on div "VP TỊNH ĐÔNG" at bounding box center [376, 320] width 103 height 15
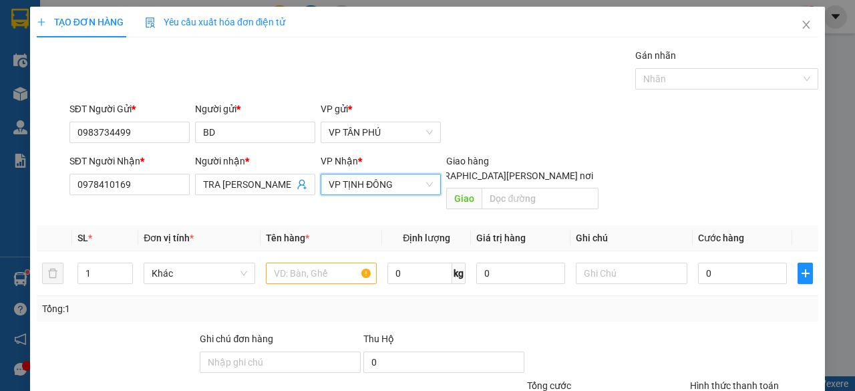
click at [370, 185] on span "VP TỊNH ĐÔNG" at bounding box center [381, 184] width 104 height 20
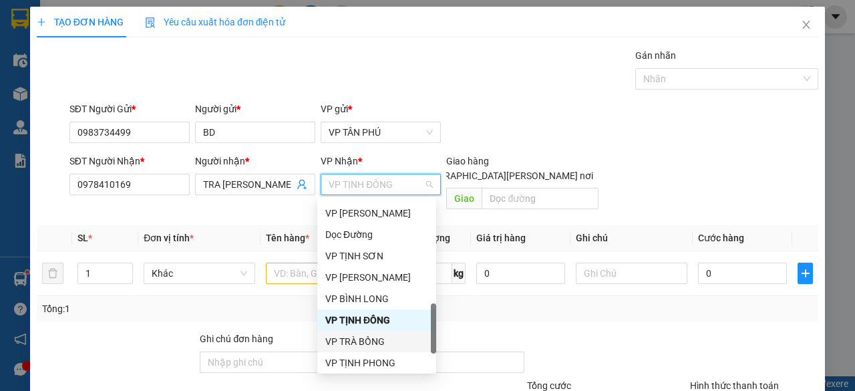
click at [363, 339] on div "VP TRÀ BỒNG" at bounding box center [376, 341] width 103 height 15
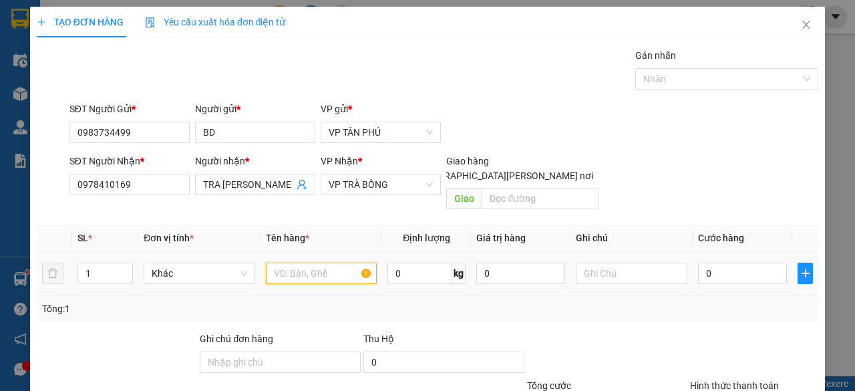
click at [313, 262] on input "text" at bounding box center [322, 272] width 112 height 21
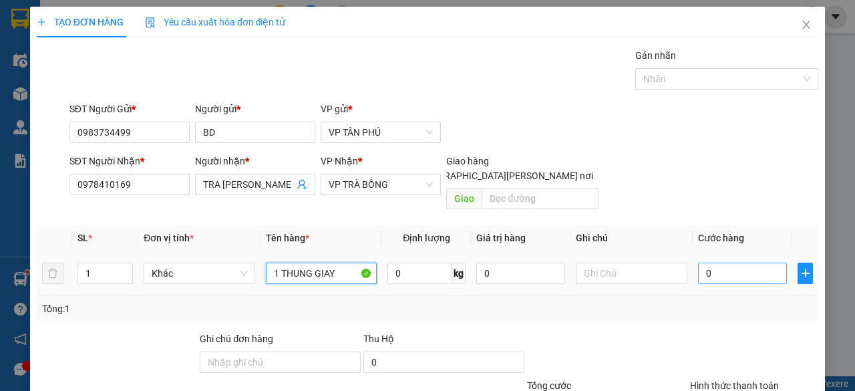
type input "1 THUNG GIAY"
click at [736, 262] on input "0" at bounding box center [742, 272] width 89 height 21
type input "7"
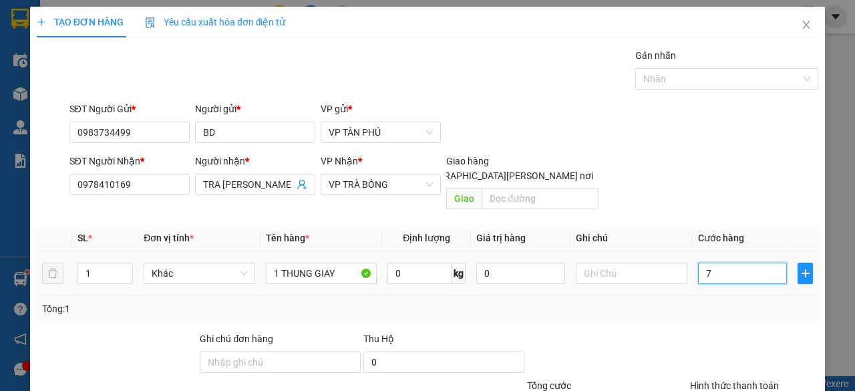
type input "70"
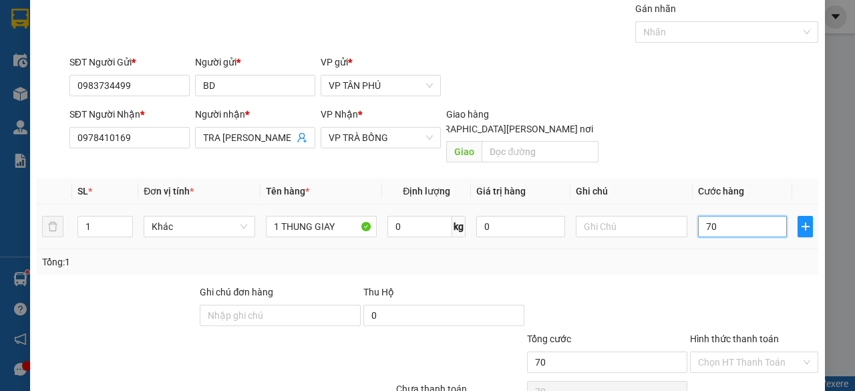
scroll to position [102, 0]
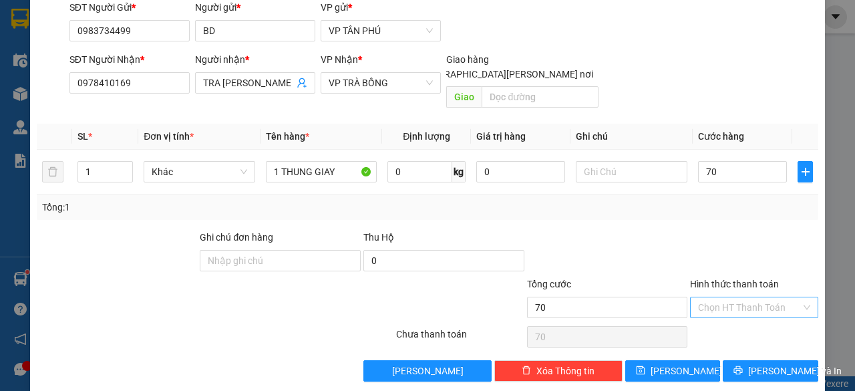
type input "70.000"
click at [732, 297] on input "Hình thức thanh toán" at bounding box center [749, 307] width 103 height 20
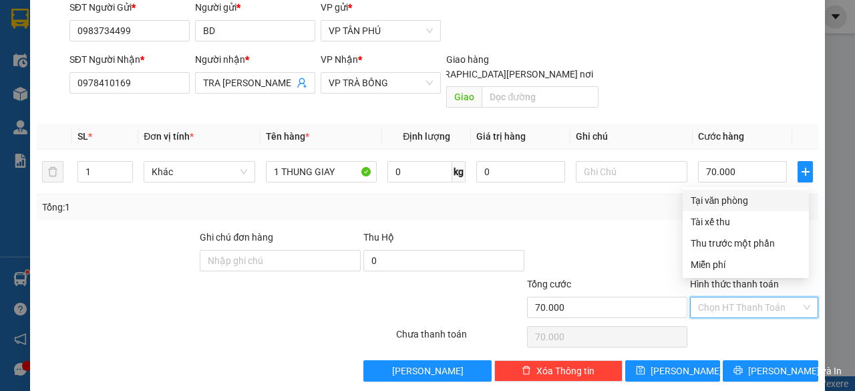
click at [733, 205] on div "Tại văn phòng" at bounding box center [746, 200] width 110 height 15
type input "0"
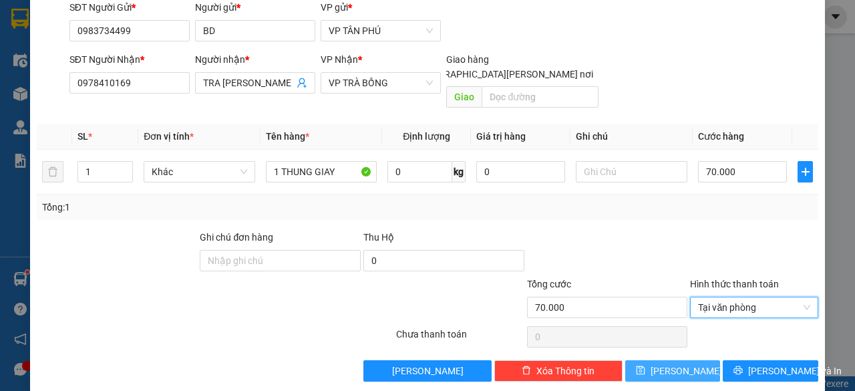
click at [645, 365] on icon "save" at bounding box center [640, 369] width 9 height 9
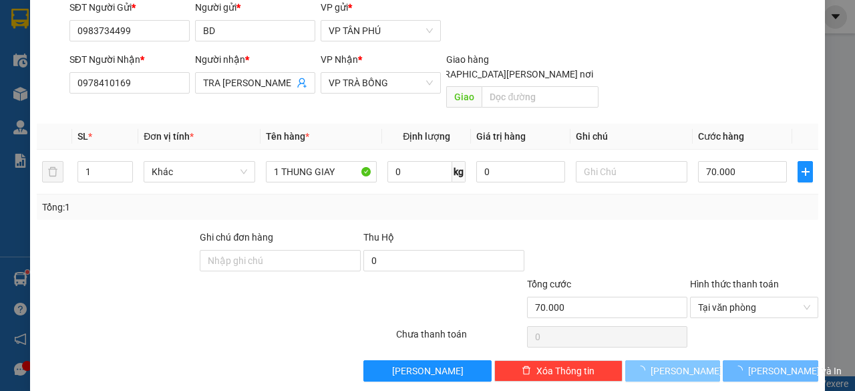
type input "0"
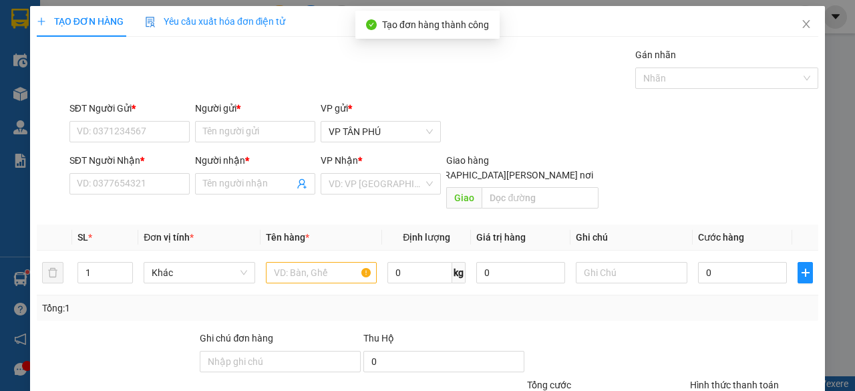
scroll to position [0, 0]
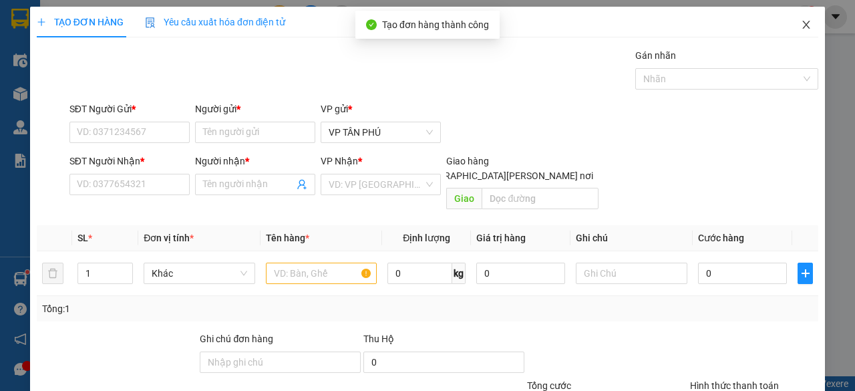
click at [800, 17] on span "Close" at bounding box center [805, 25] width 37 height 37
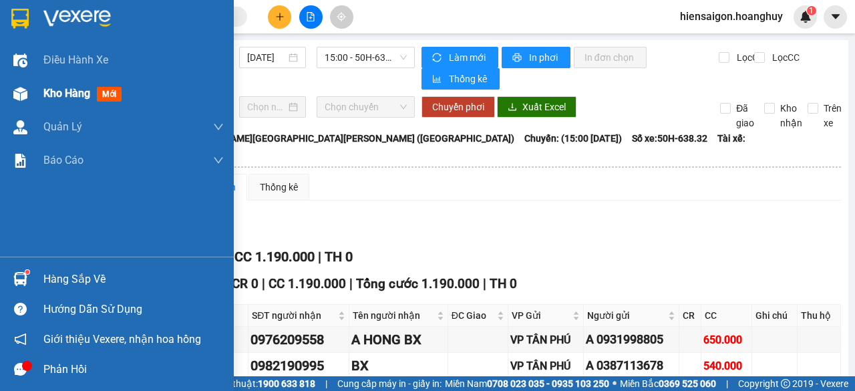
click at [60, 97] on span "Kho hàng" at bounding box center [66, 93] width 47 height 13
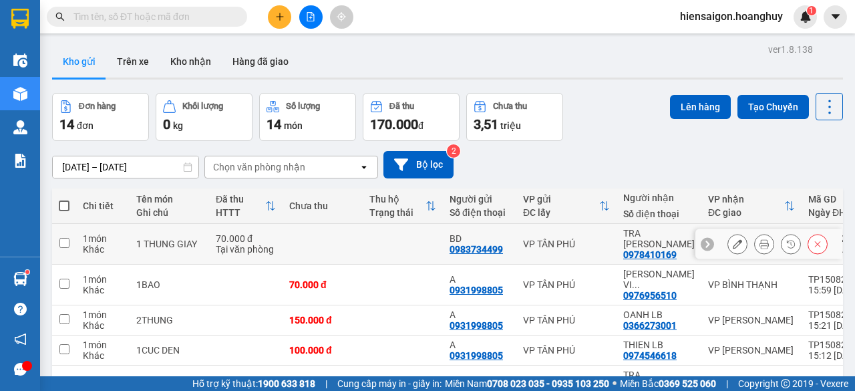
click at [71, 228] on td at bounding box center [64, 244] width 24 height 41
checkbox input "true"
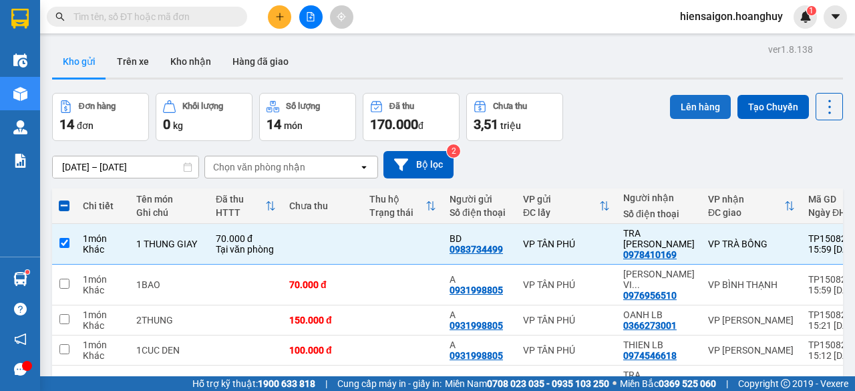
click at [673, 104] on button "Lên hàng" at bounding box center [700, 107] width 61 height 24
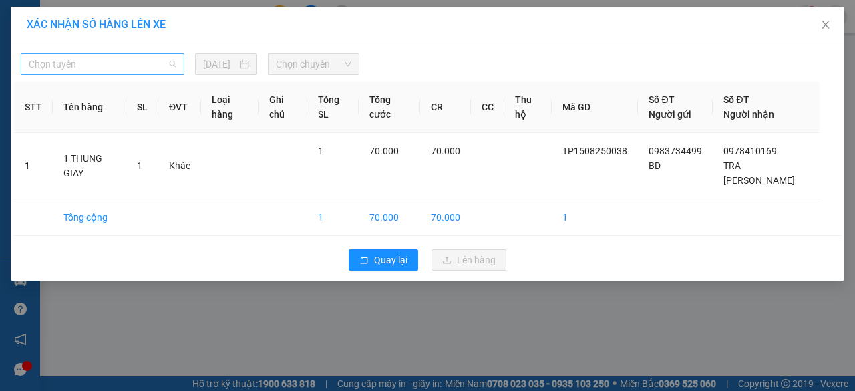
click at [127, 61] on span "Chọn tuyến" at bounding box center [103, 64] width 148 height 20
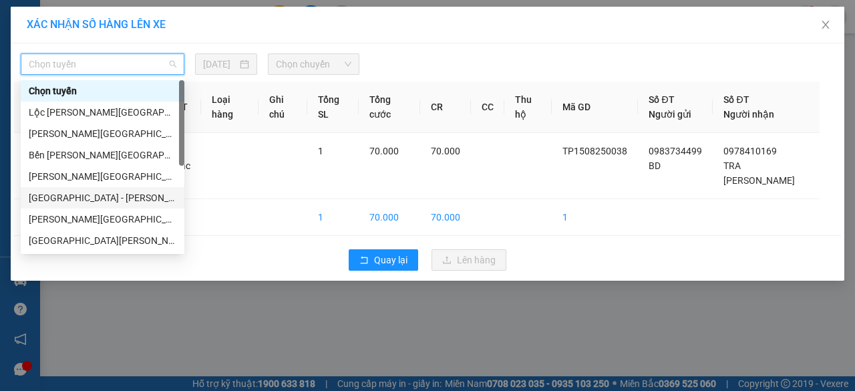
click at [100, 204] on div "[GEOGRAPHIC_DATA] - [PERSON_NAME][GEOGRAPHIC_DATA][PERSON_NAME] ([GEOGRAPHIC_DA…" at bounding box center [103, 197] width 148 height 15
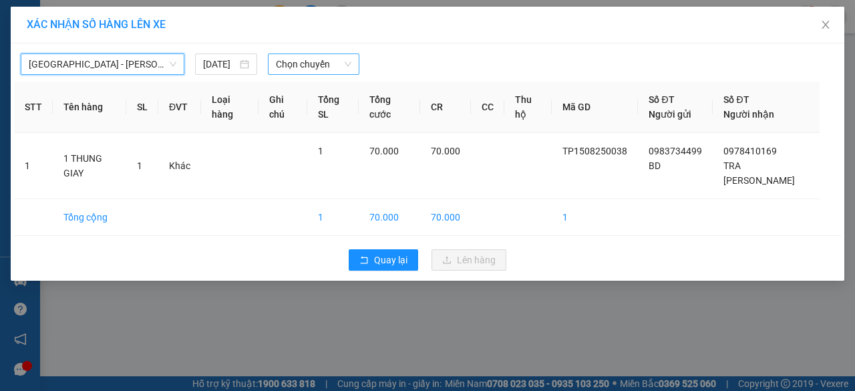
click at [308, 67] on span "Chọn chuyến" at bounding box center [313, 64] width 75 height 20
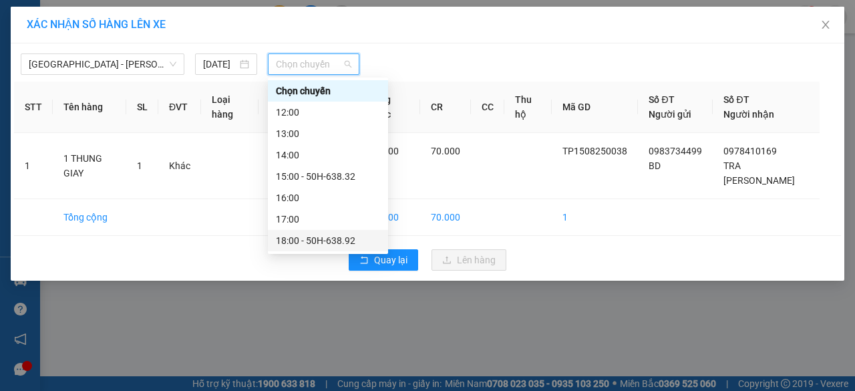
click at [307, 245] on div "18:00 - 50H-638.92" at bounding box center [328, 240] width 104 height 15
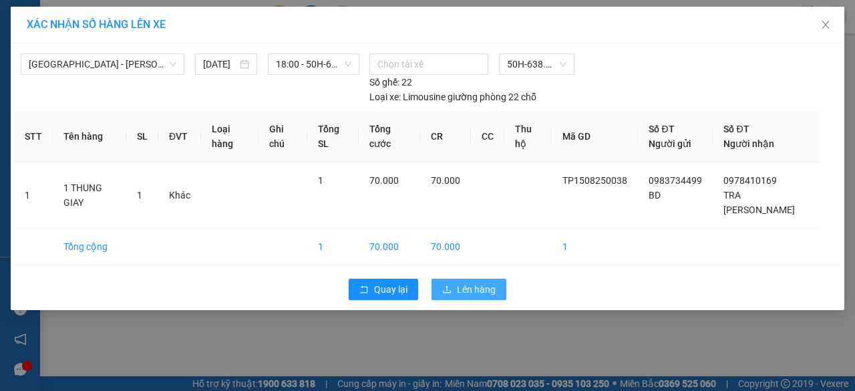
click at [467, 282] on span "Lên hàng" at bounding box center [476, 289] width 39 height 15
